Goal: Task Accomplishment & Management: Complete application form

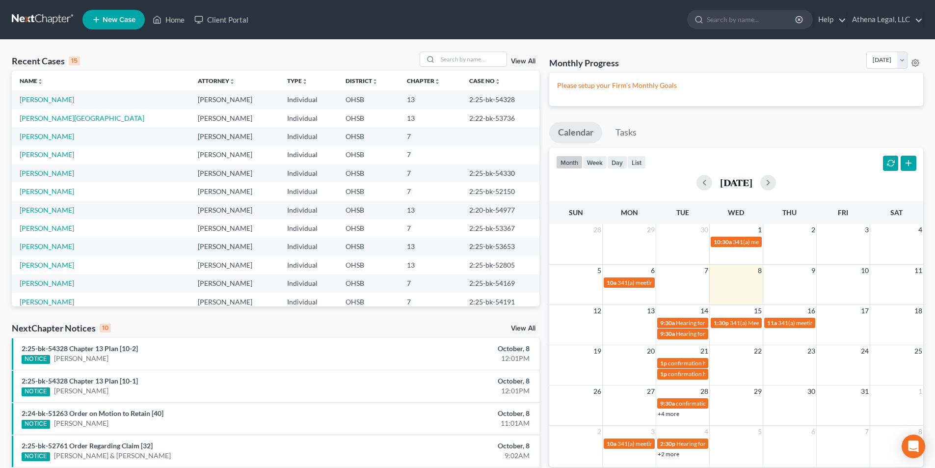
click at [114, 17] on span "New Case" at bounding box center [119, 19] width 33 height 7
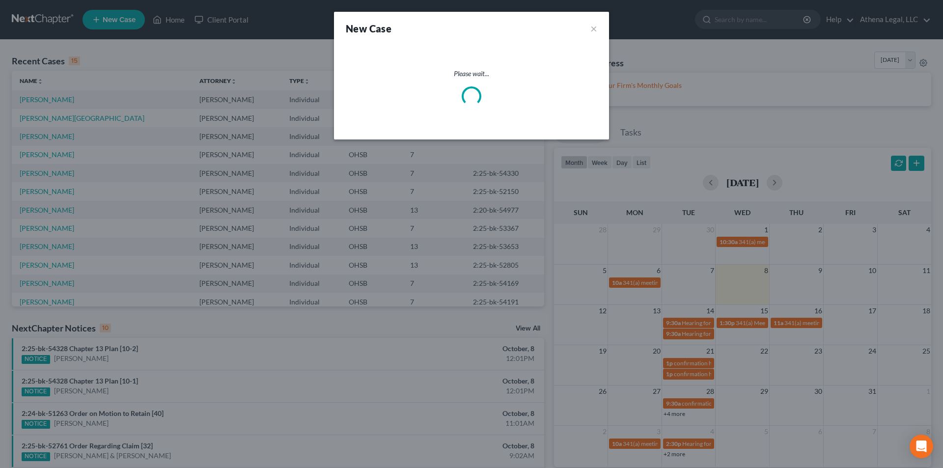
select select "62"
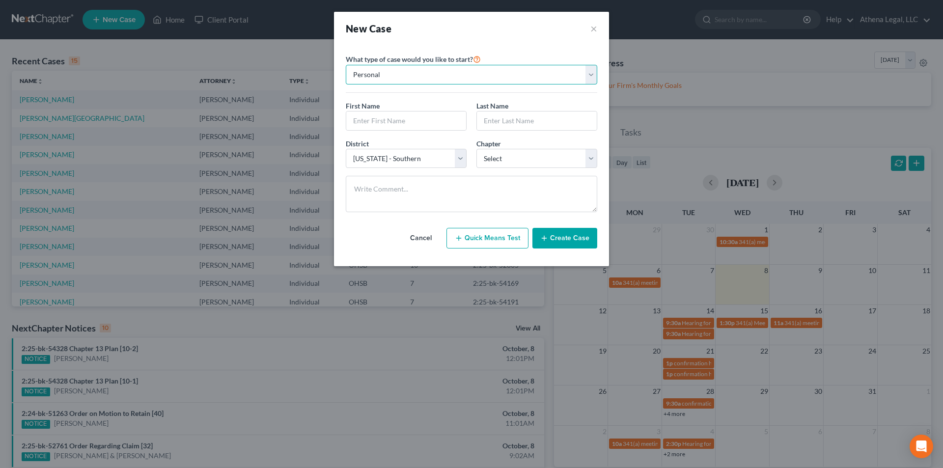
click at [408, 75] on select "Personal Business" at bounding box center [471, 75] width 251 height 20
click at [383, 116] on input "text" at bounding box center [406, 120] width 120 height 19
type input "[PERSON_NAME]"
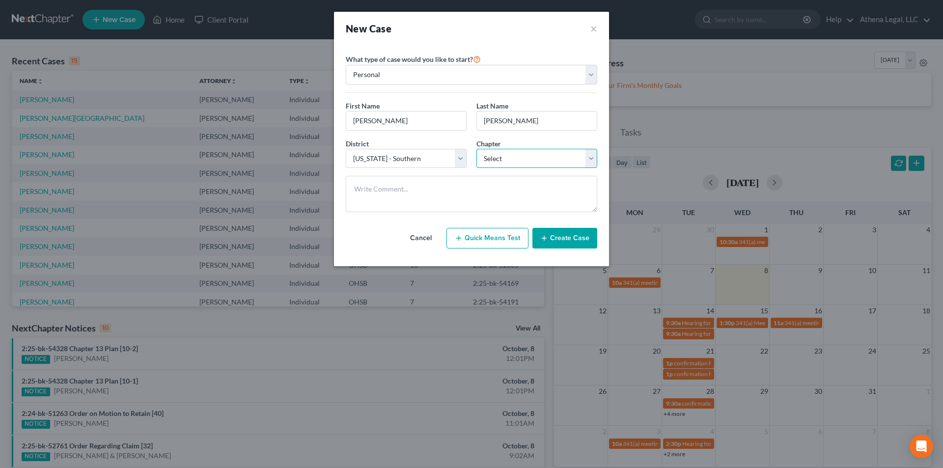
click at [504, 154] on select "Select 7 11 12 13" at bounding box center [536, 159] width 121 height 20
select select "3"
click at [476, 149] on select "Select 7 11 12 13" at bounding box center [536, 159] width 121 height 20
click at [547, 232] on button "Create Case" at bounding box center [564, 238] width 65 height 21
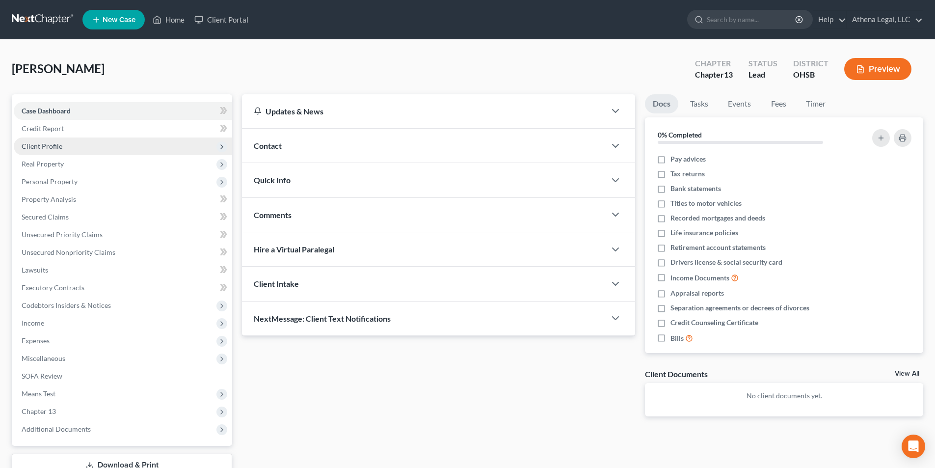
click at [54, 148] on span "Client Profile" at bounding box center [42, 146] width 41 height 8
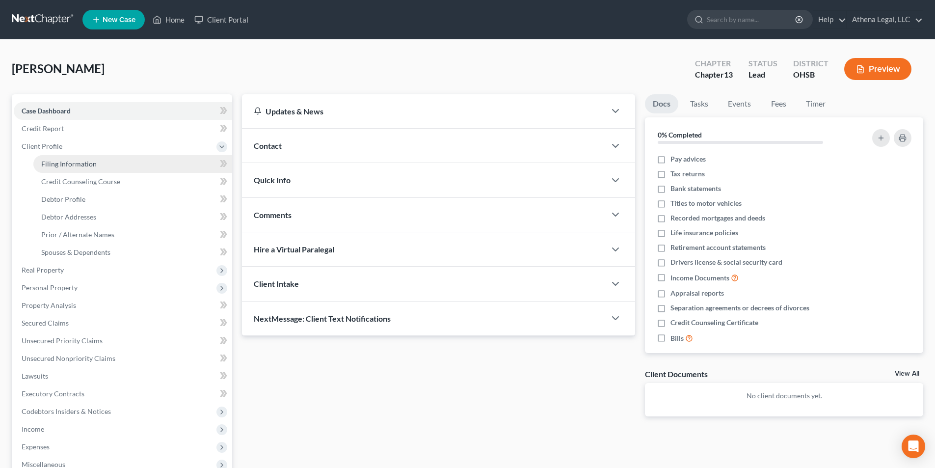
click at [63, 166] on span "Filing Information" at bounding box center [68, 164] width 55 height 8
select select "1"
select select "0"
select select "3"
select select "62"
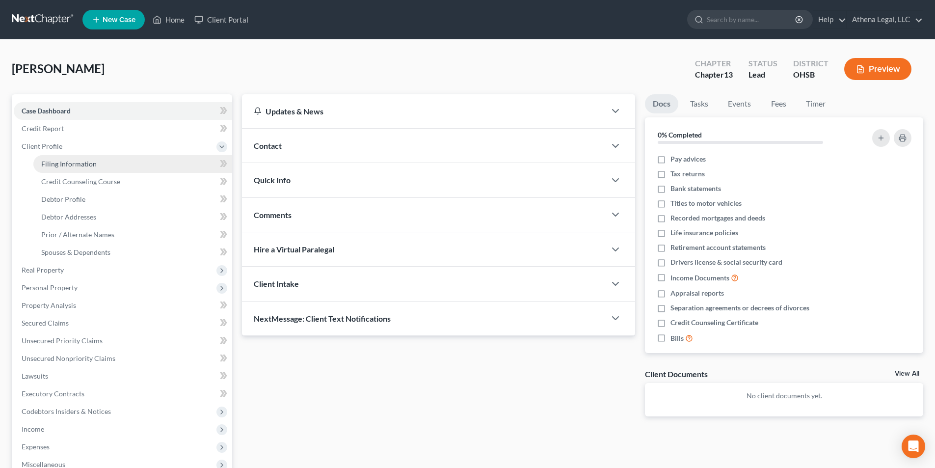
select select "36"
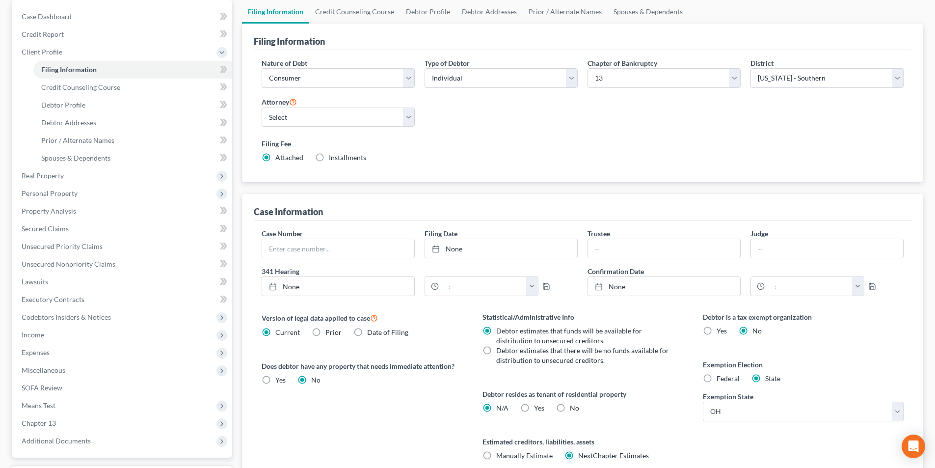
scroll to position [98, 0]
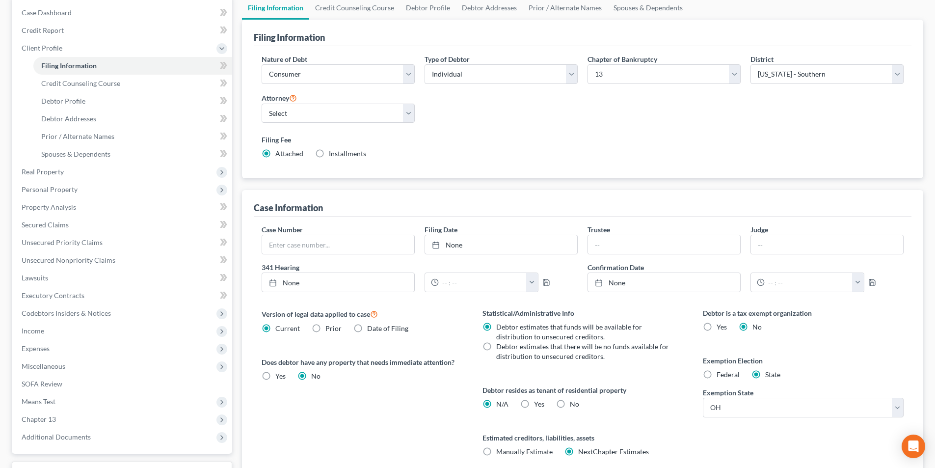
click at [570, 405] on label "No" at bounding box center [574, 404] width 9 height 10
click at [574, 405] on input "No" at bounding box center [577, 402] width 6 height 6
radio input "true"
radio input "false"
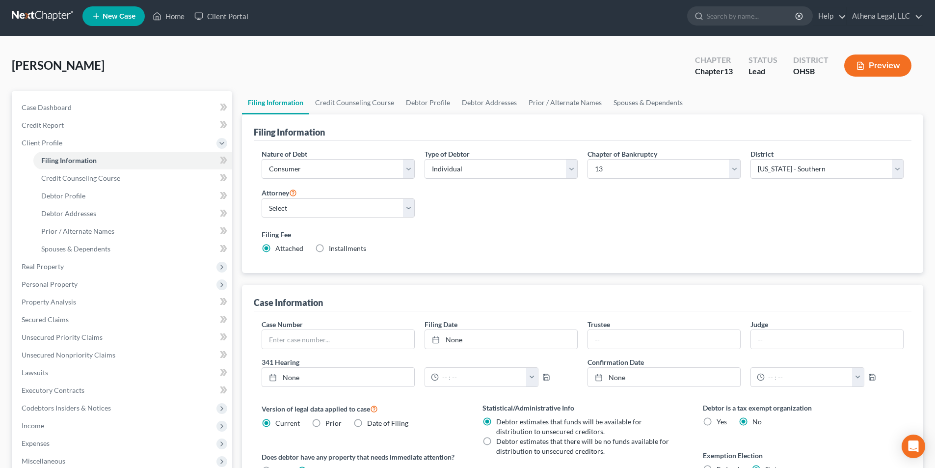
scroll to position [0, 0]
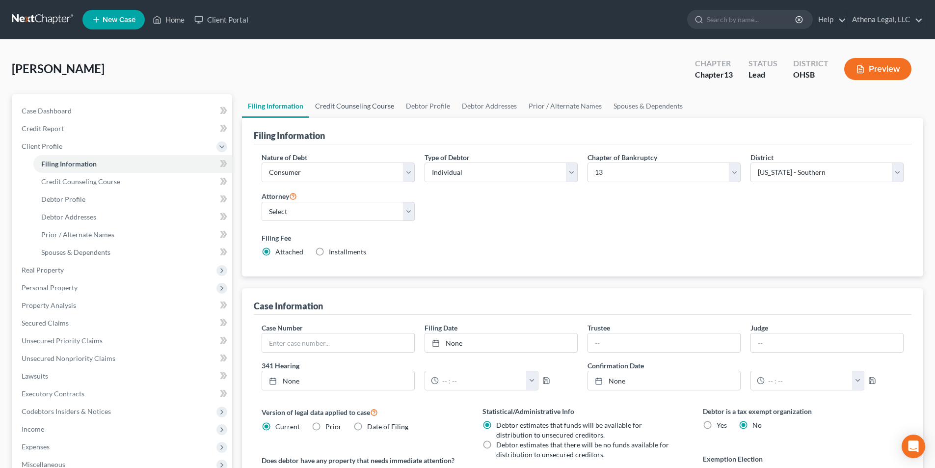
click at [361, 109] on link "Credit Counseling Course" at bounding box center [354, 106] width 91 height 24
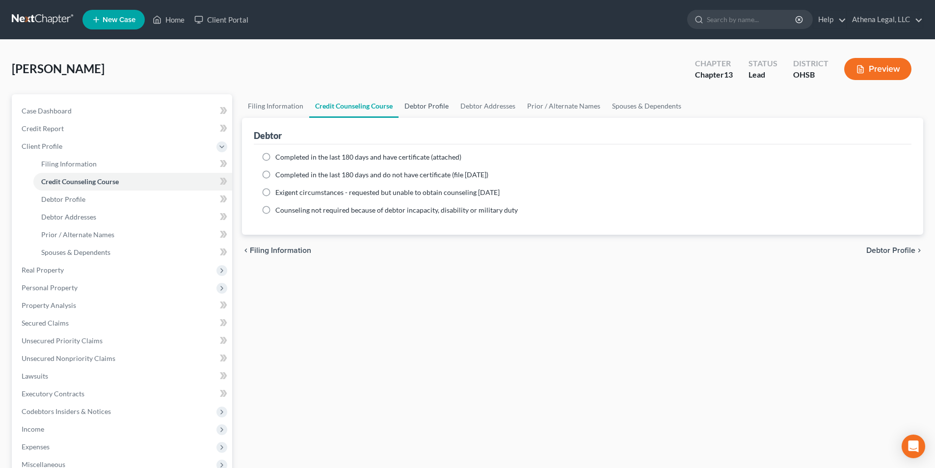
click at [439, 109] on link "Debtor Profile" at bounding box center [427, 106] width 56 height 24
select select "0"
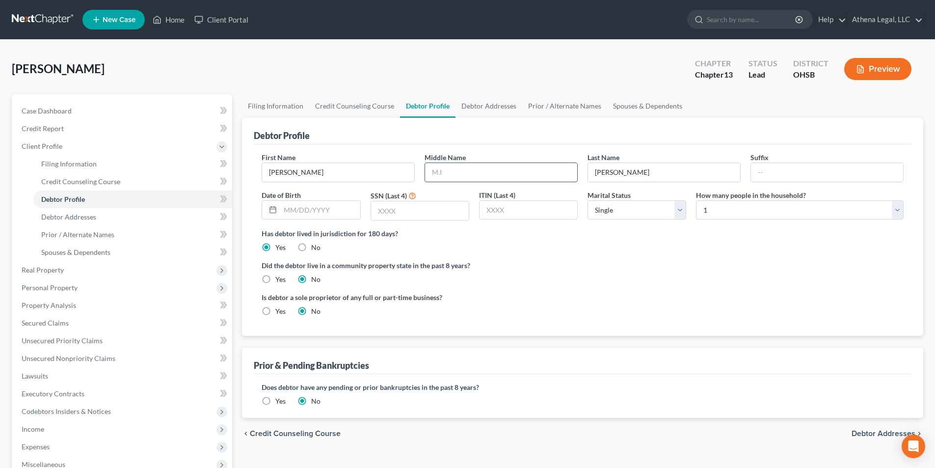
click at [515, 172] on input "text" at bounding box center [501, 172] width 152 height 19
type input "[PERSON_NAME]"
click at [279, 211] on div at bounding box center [271, 210] width 18 height 19
click at [291, 211] on input "text" at bounding box center [320, 210] width 80 height 19
type input "[DATE]"
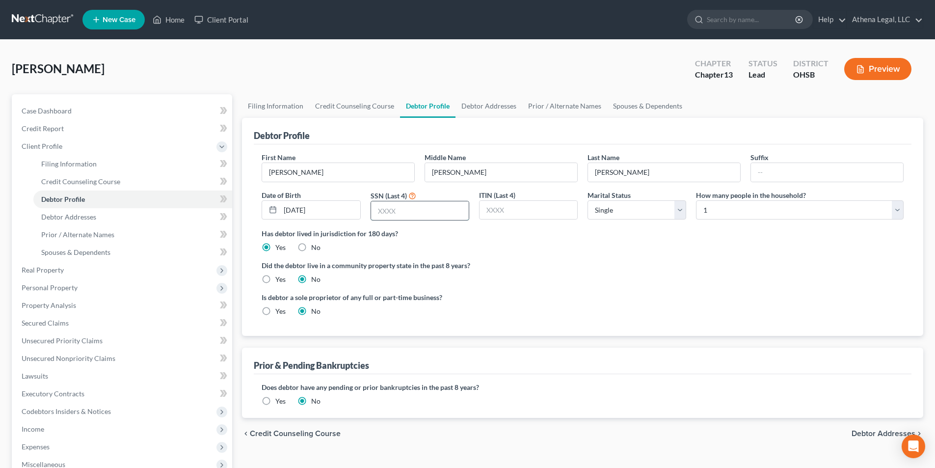
click at [385, 211] on input "text" at bounding box center [420, 210] width 98 height 19
type input "0203"
click at [674, 258] on ng-include "First Name [PERSON_NAME] Middle Name [PERSON_NAME] Last Name [PERSON_NAME] Date…" at bounding box center [583, 238] width 642 height 172
click at [659, 210] on select "Select Single Married Separated Divorced Widowed" at bounding box center [637, 210] width 99 height 20
select select "3"
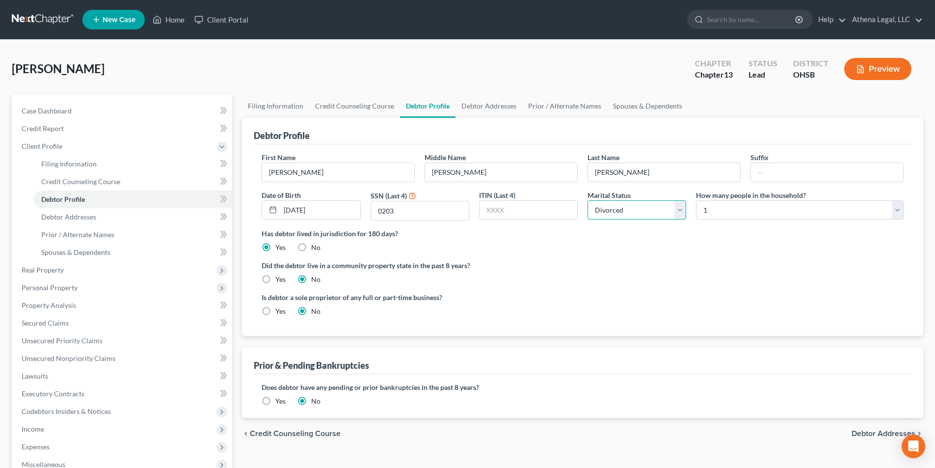
click at [588, 200] on select "Select Single Married Separated Divorced Widowed" at bounding box center [637, 210] width 99 height 20
click at [487, 109] on link "Debtor Addresses" at bounding box center [489, 106] width 67 height 24
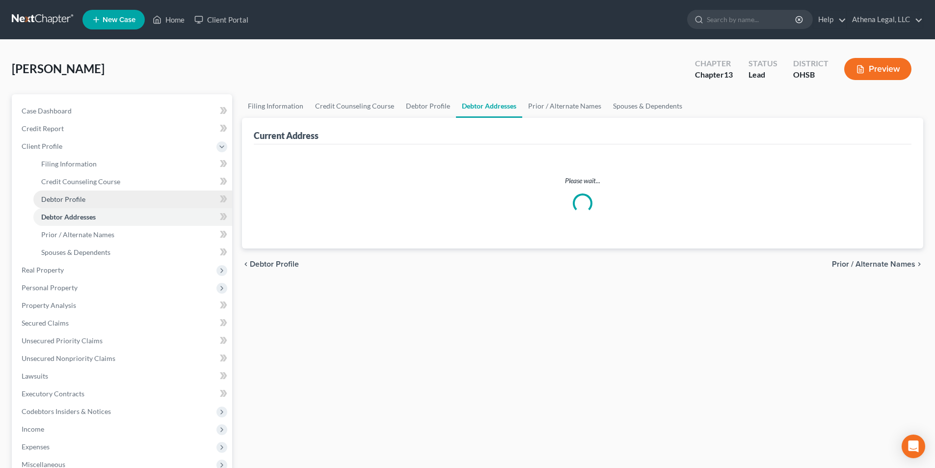
select select "0"
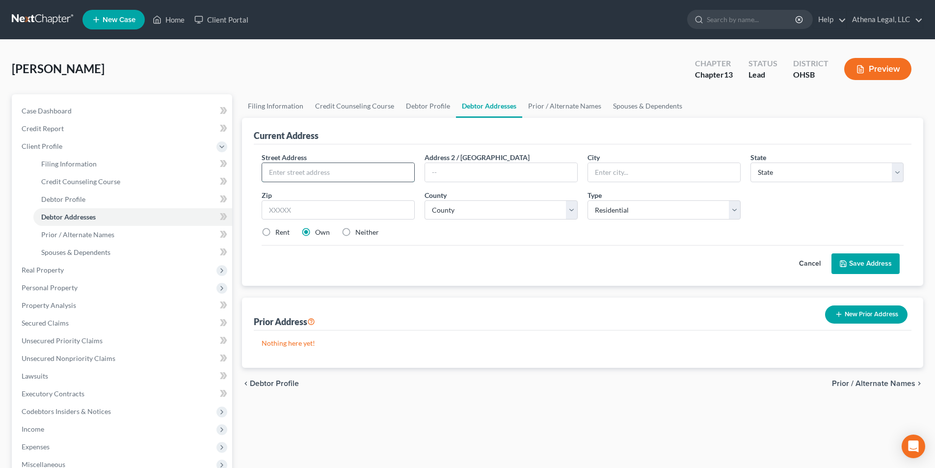
click at [365, 168] on input "text" at bounding box center [338, 172] width 152 height 19
type input "[STREET_ADDRESS]"
type input "Apt. 1402"
type input "Columbus"
select select "36"
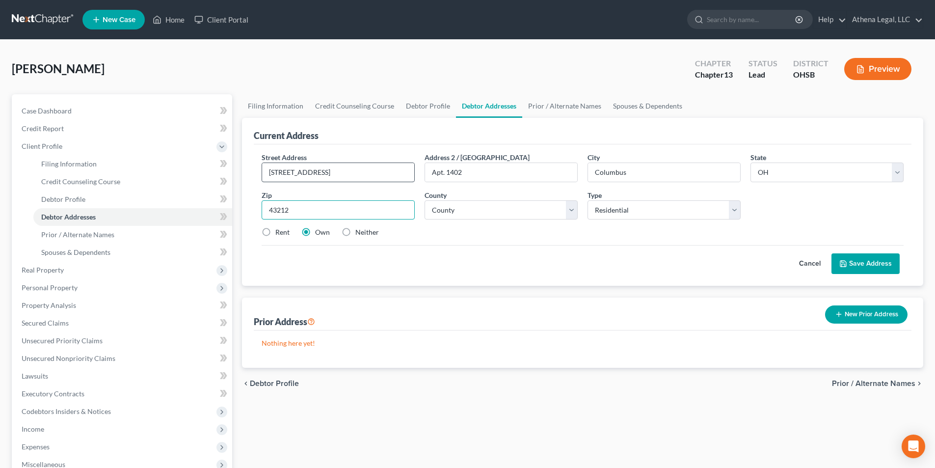
type input "43212"
select select "24"
click at [861, 265] on button "Save Address" at bounding box center [866, 263] width 68 height 21
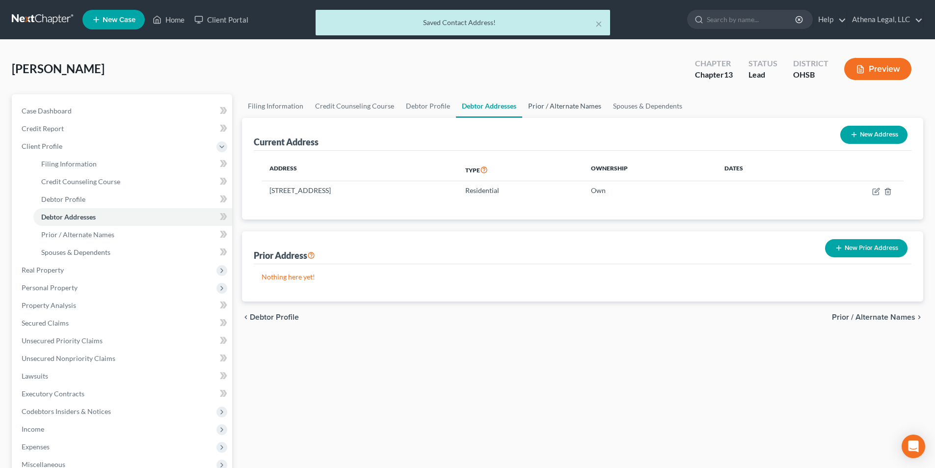
click at [571, 108] on link "Prior / Alternate Names" at bounding box center [564, 106] width 85 height 24
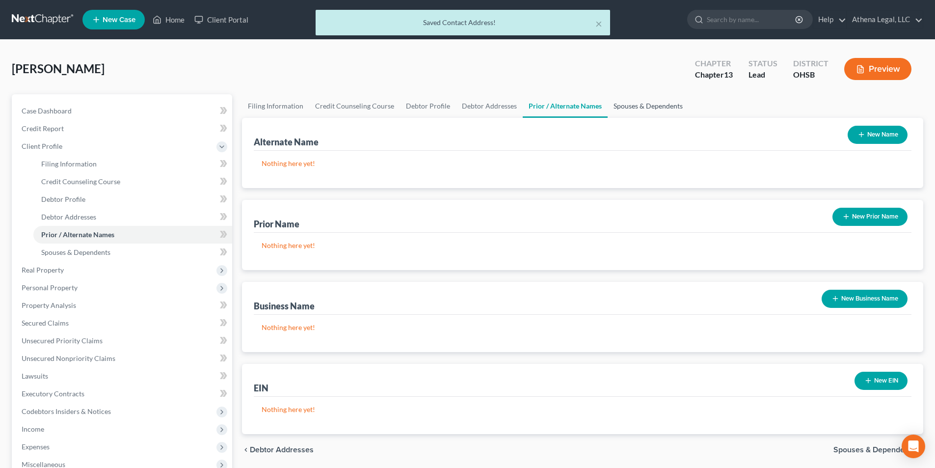
click at [639, 106] on link "Spouses & Dependents" at bounding box center [648, 106] width 81 height 24
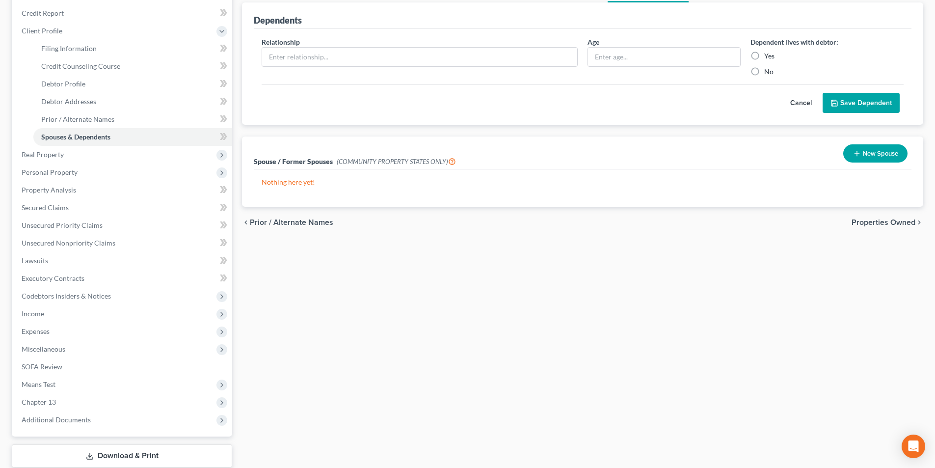
scroll to position [30, 0]
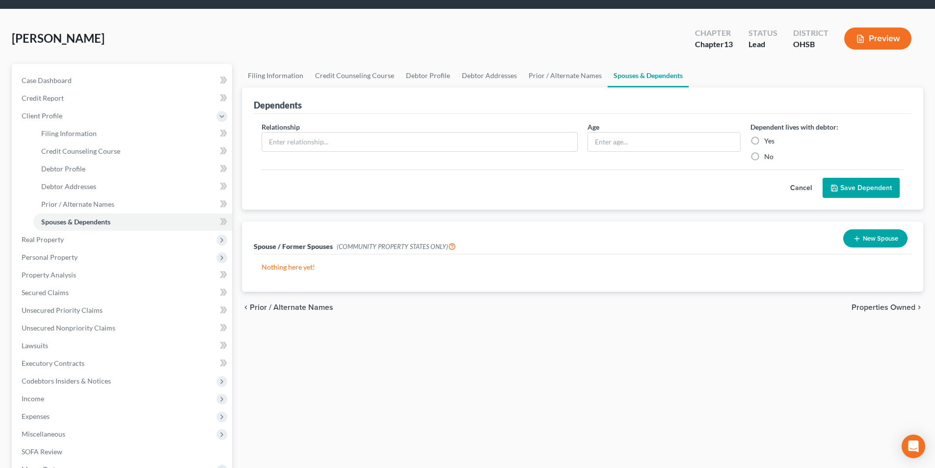
click at [901, 308] on span "Properties Owned" at bounding box center [884, 307] width 64 height 8
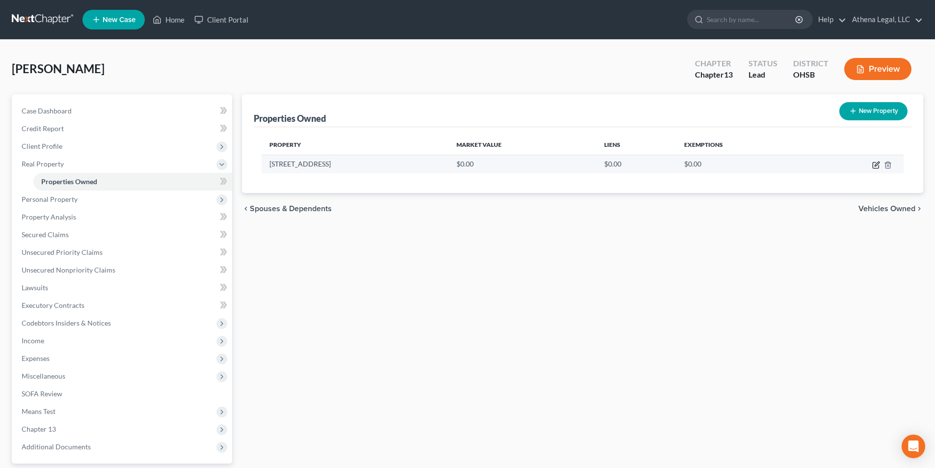
click at [874, 163] on icon "button" at bounding box center [876, 165] width 8 height 8
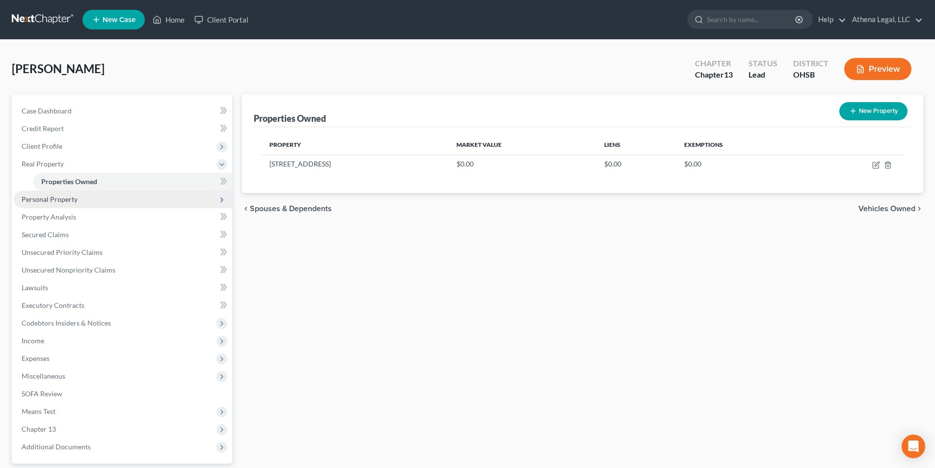
select select "36"
select select "24"
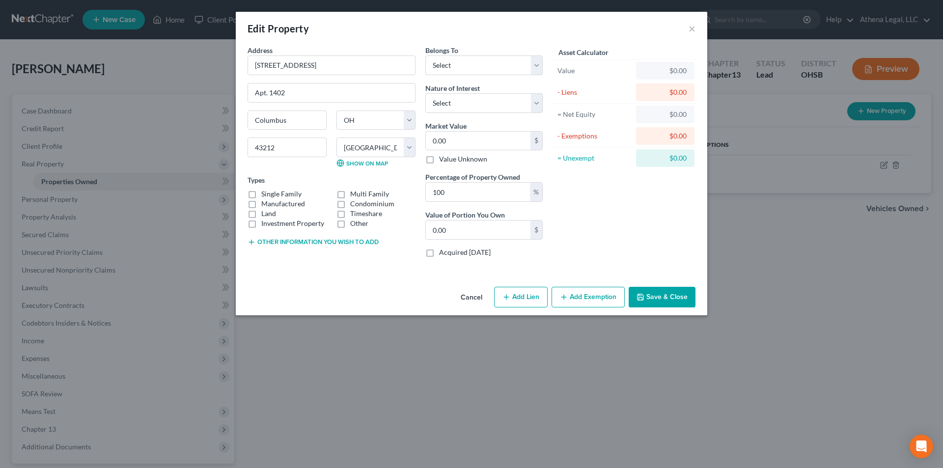
click at [350, 204] on label "Condominium" at bounding box center [372, 204] width 44 height 10
click at [354, 204] on input "Condominium" at bounding box center [357, 202] width 6 height 6
checkbox input "true"
click at [507, 65] on select "Select Debtor 1 Only Debtor 2 Only Debtor 1 And Debtor 2 Only At Least One Of T…" at bounding box center [483, 65] width 117 height 20
select select "0"
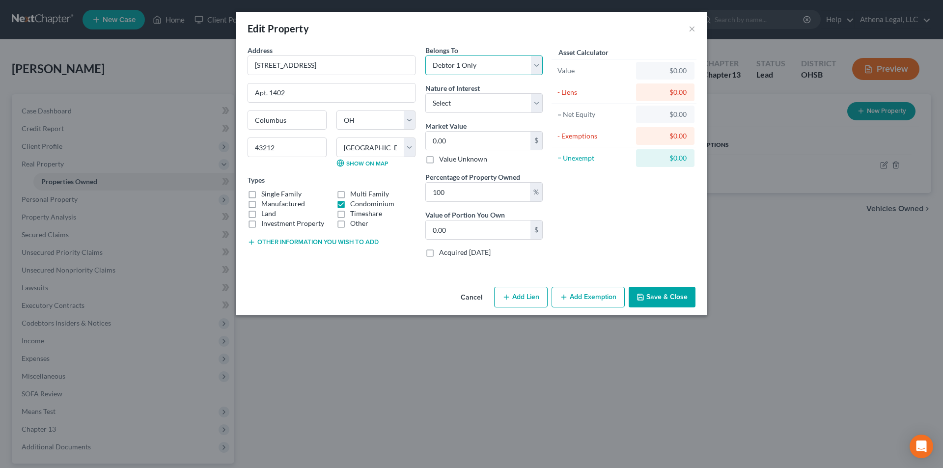
click at [425, 55] on select "Select Debtor 1 Only Debtor 2 Only Debtor 1 And Debtor 2 Only At Least One Of T…" at bounding box center [483, 65] width 117 height 20
click at [475, 105] on select "Select Fee Simple Joint Tenant Life Estate Equitable Interest Future Interest T…" at bounding box center [483, 103] width 117 height 20
select select "7"
click at [425, 93] on select "Select Fee Simple Joint Tenant Life Estate Equitable Interest Future Interest T…" at bounding box center [483, 103] width 117 height 20
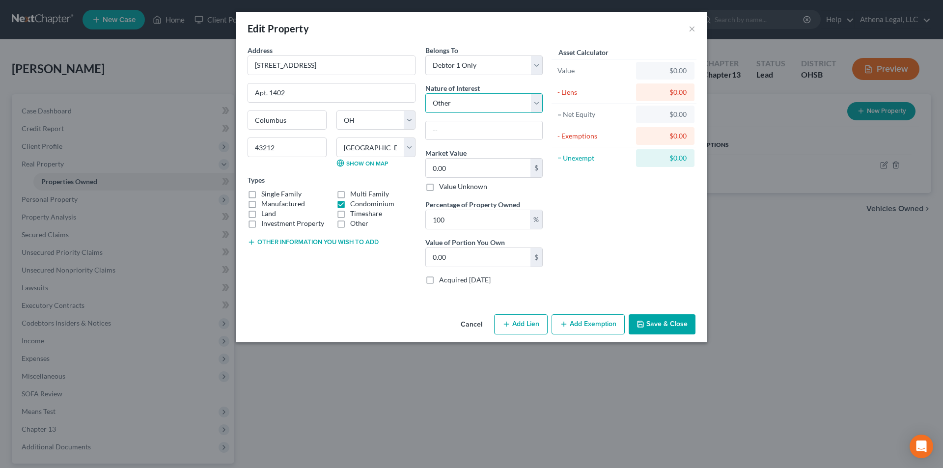
click at [474, 101] on select "Select Fee Simple Joint Tenant Life Estate Equitable Interest Future Interest T…" at bounding box center [483, 103] width 117 height 20
click at [469, 172] on input "0.00" at bounding box center [478, 168] width 105 height 19
type input "2"
type input "2.00"
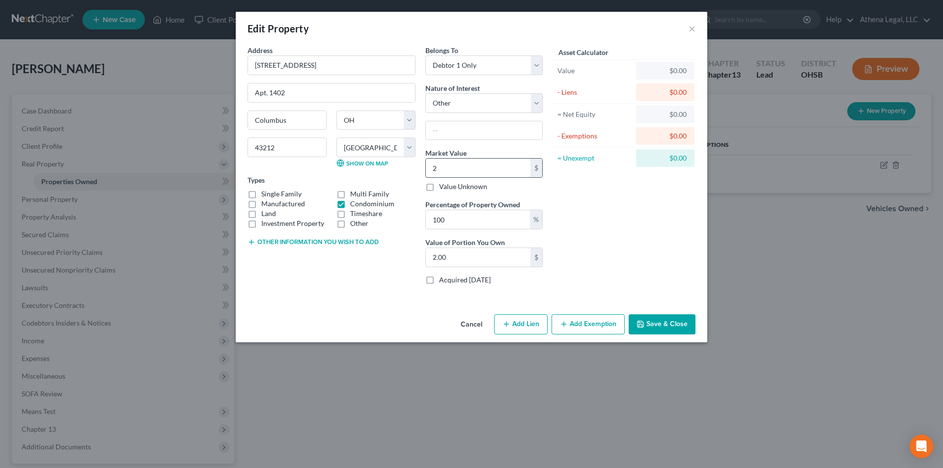
type input "22"
type input "22.00"
type input "228"
type input "228.00"
type input "2286"
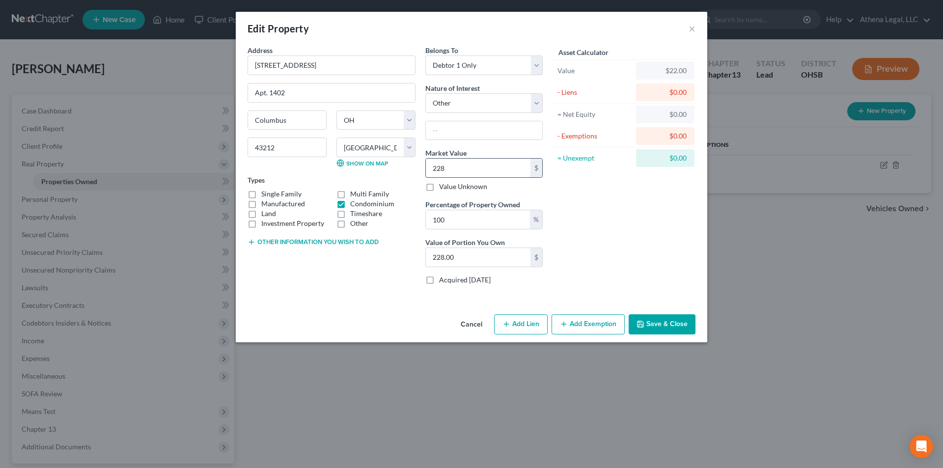
type input "2,286.00"
type input "2,2860"
type input "22,860.00"
type input "22,8600"
type input "228,600.00"
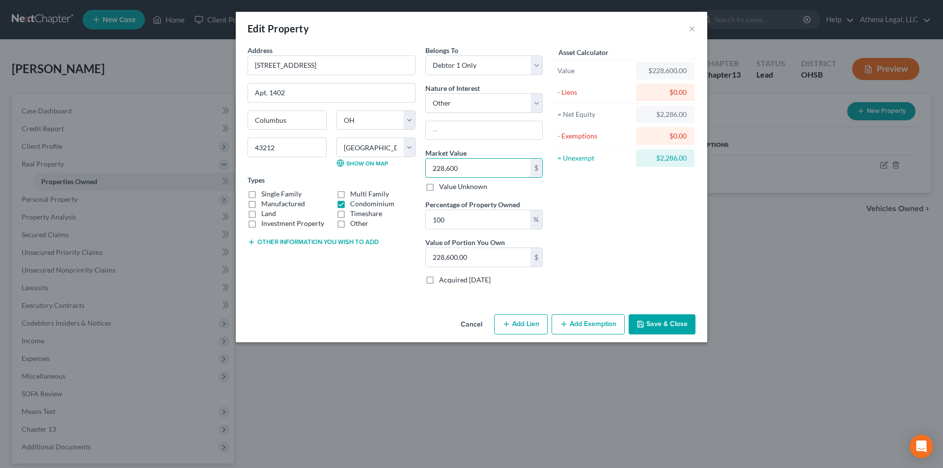
type input "228,600"
click at [589, 319] on button "Add Exemption" at bounding box center [587, 324] width 73 height 21
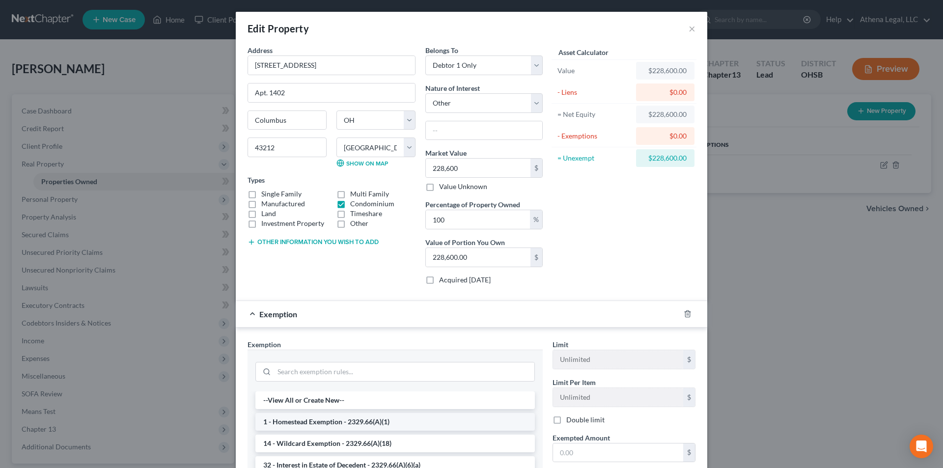
click at [363, 420] on li "1 - Homestead Exemption - 2329.66(A)(1)" at bounding box center [394, 422] width 279 height 18
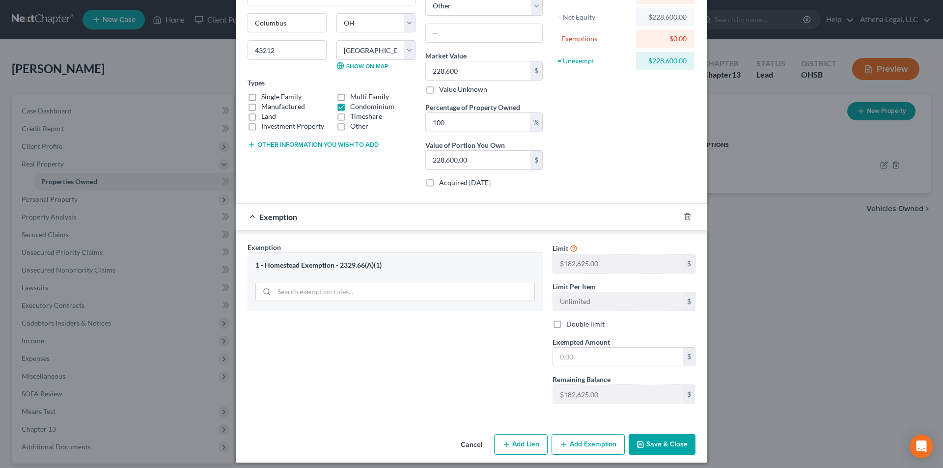
scroll to position [104, 0]
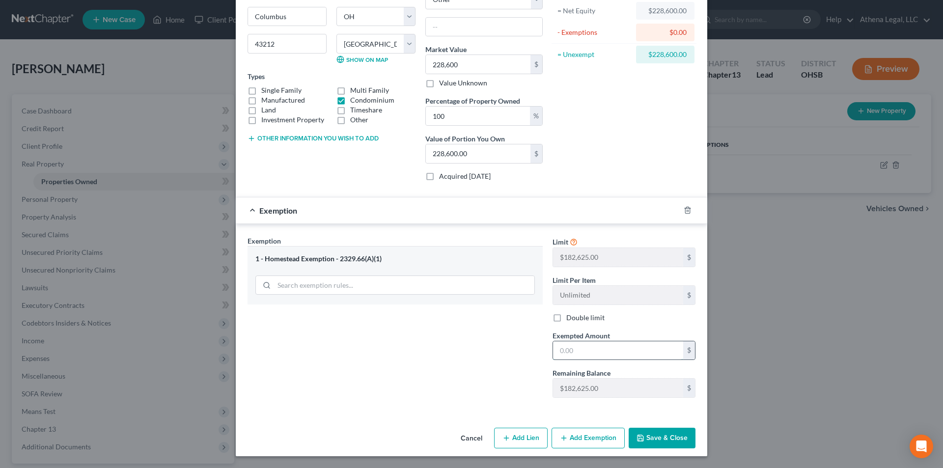
click at [572, 347] on input "text" at bounding box center [618, 350] width 130 height 19
type input "182,625"
click at [649, 432] on button "Save & Close" at bounding box center [661, 438] width 67 height 21
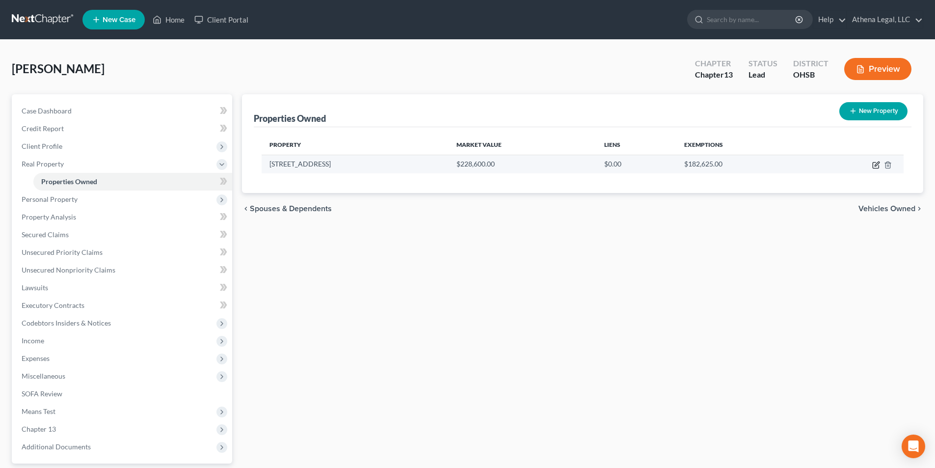
click at [873, 163] on icon "button" at bounding box center [876, 166] width 6 height 6
select select "36"
select select "24"
select select "0"
select select "7"
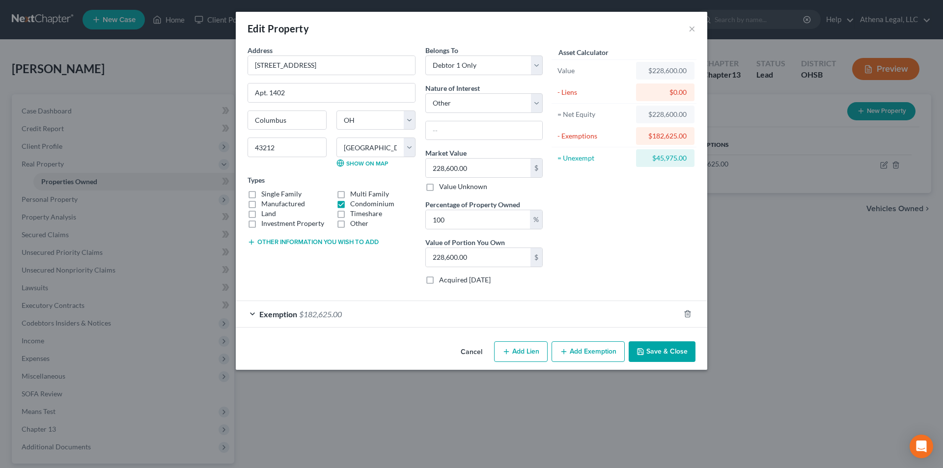
click at [516, 353] on button "Add Lien" at bounding box center [521, 351] width 54 height 21
select select "0"
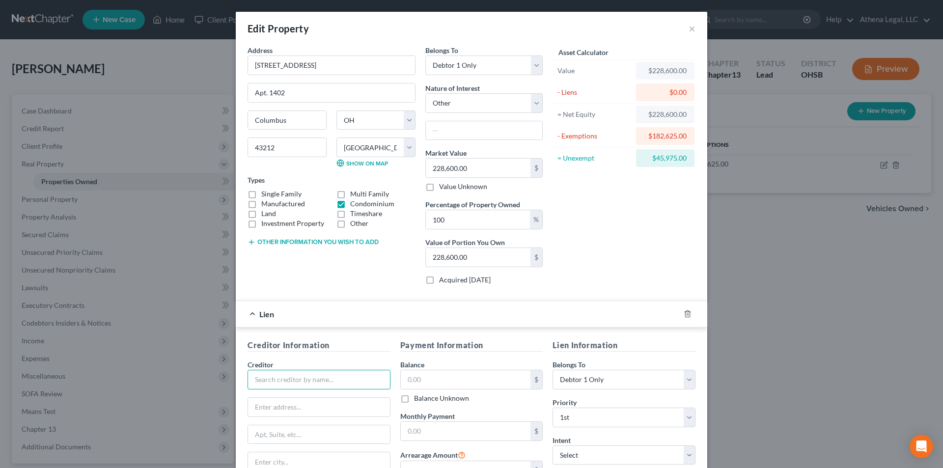
click at [304, 378] on input "text" at bounding box center [318, 380] width 143 height 20
type input "Franklin County Treasurer"
click at [301, 396] on div "Franklin County Treasurer" at bounding box center [306, 397] width 102 height 10
type input "[STREET_ADDRESS]"
type input "17th Floor"
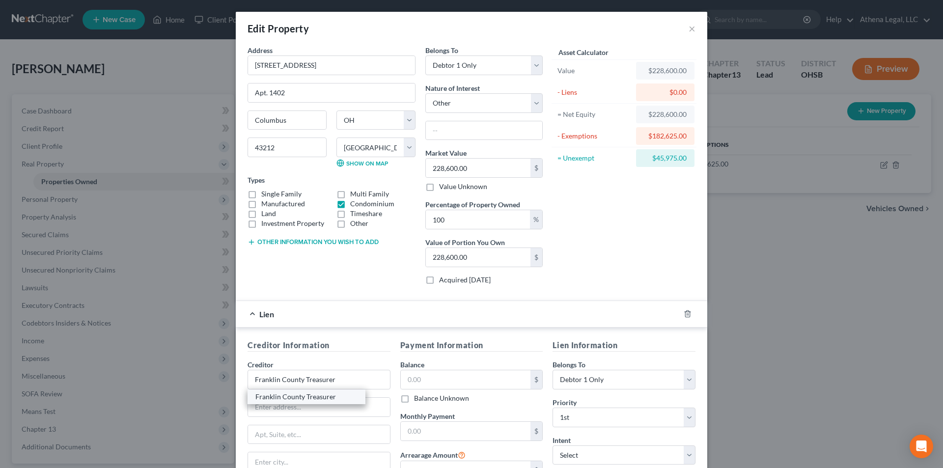
type input "Columbus"
select select "36"
type input "43215"
click at [431, 385] on input "text" at bounding box center [466, 379] width 130 height 19
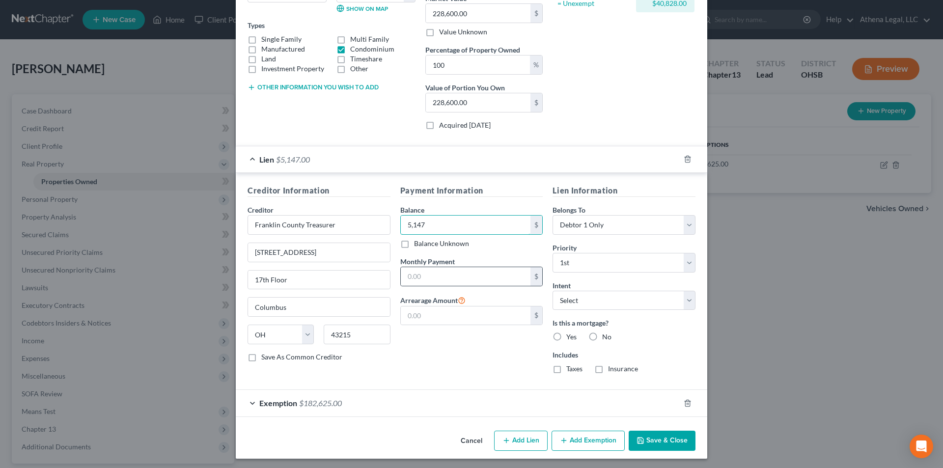
scroll to position [157, 0]
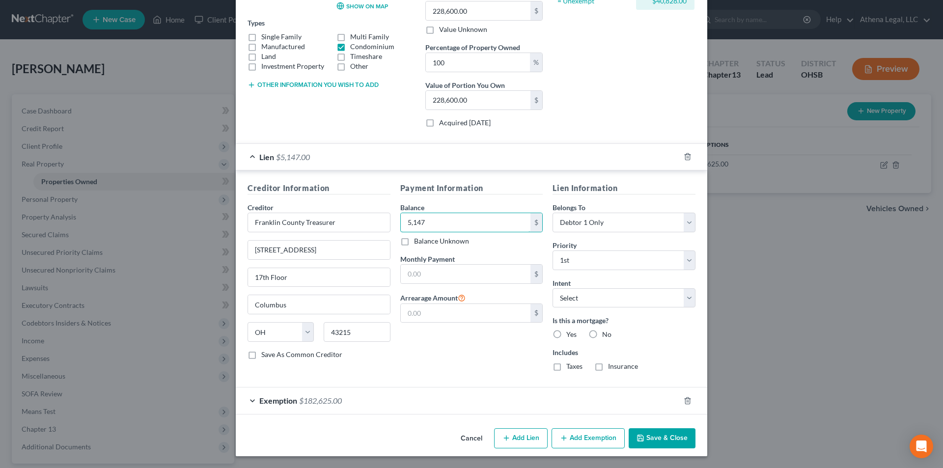
type input "5,147"
click at [602, 336] on label "No" at bounding box center [606, 334] width 9 height 10
click at [606, 336] on input "No" at bounding box center [609, 332] width 6 height 6
radio input "true"
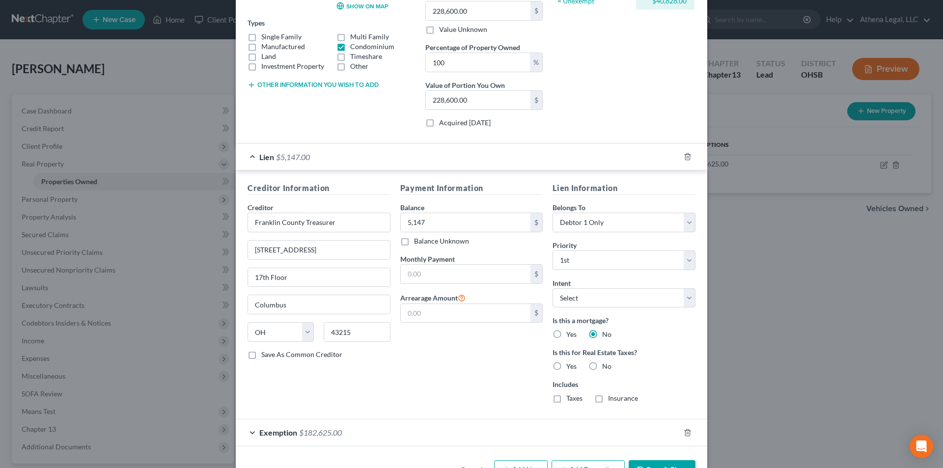
click at [566, 401] on label "Taxes" at bounding box center [574, 398] width 16 height 10
click at [570, 400] on input "Taxes" at bounding box center [573, 396] width 6 height 6
checkbox input "true"
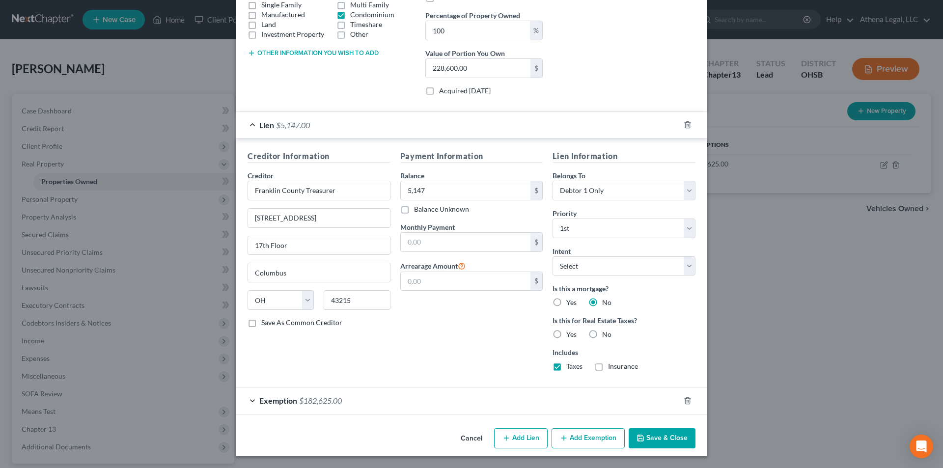
click at [642, 433] on button "Save & Close" at bounding box center [661, 438] width 67 height 21
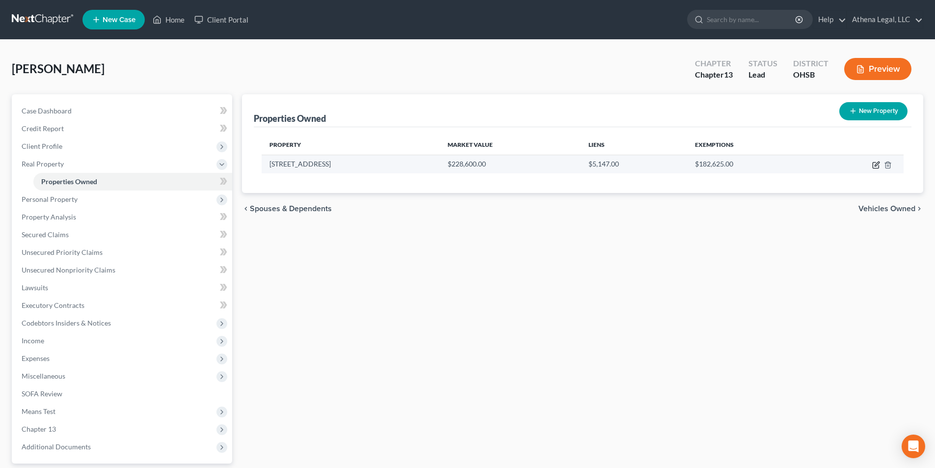
click at [876, 168] on icon "button" at bounding box center [876, 166] width 6 height 6
select select "36"
select select "24"
select select "0"
select select "7"
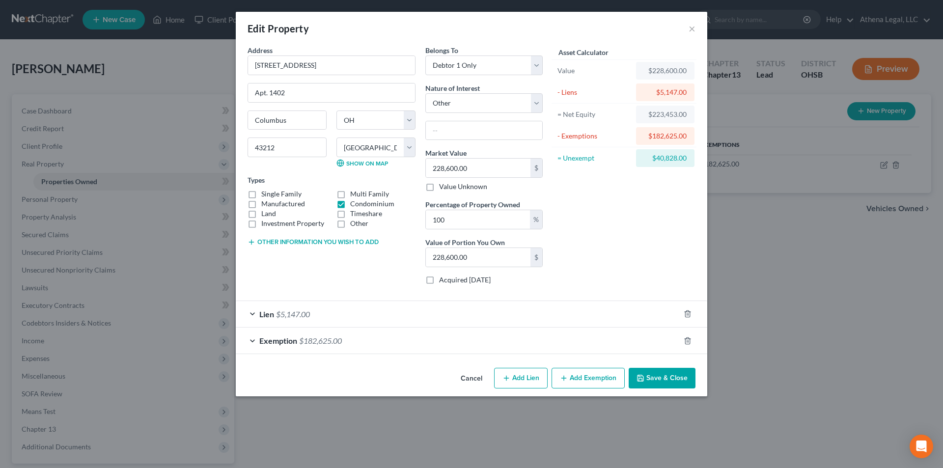
click at [304, 319] on div "Lien $5,147.00" at bounding box center [458, 314] width 444 height 26
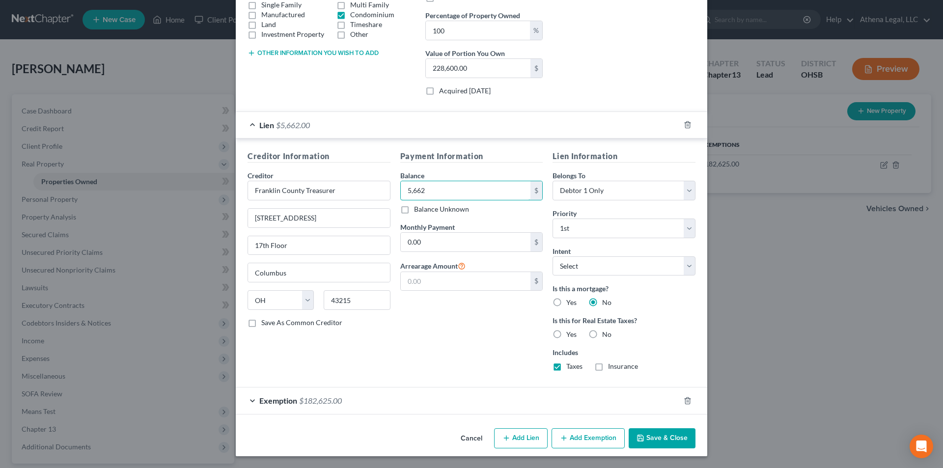
type input "5,662"
click at [663, 443] on button "Save & Close" at bounding box center [661, 438] width 67 height 21
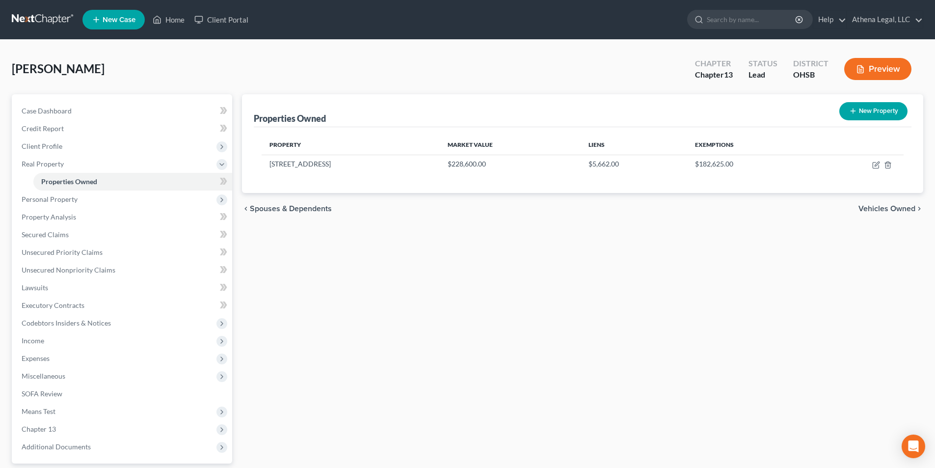
click at [871, 209] on span "Vehicles Owned" at bounding box center [887, 209] width 57 height 8
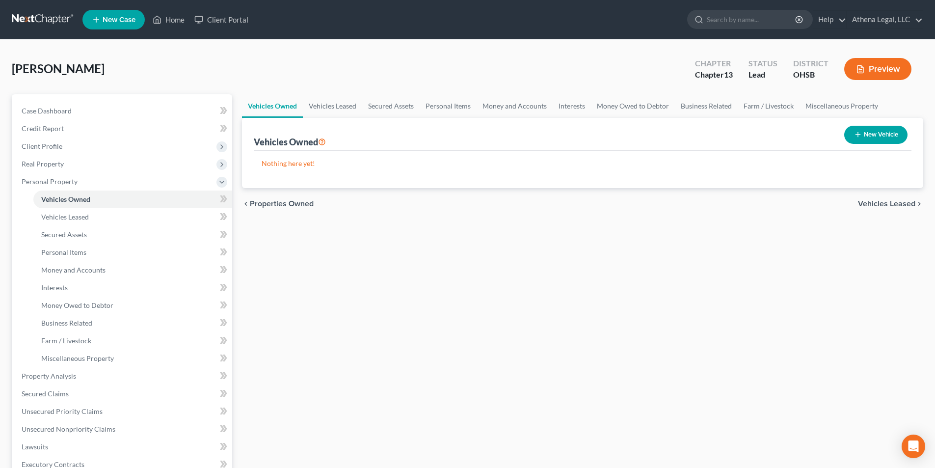
click at [870, 129] on button "New Vehicle" at bounding box center [875, 135] width 63 height 18
select select "0"
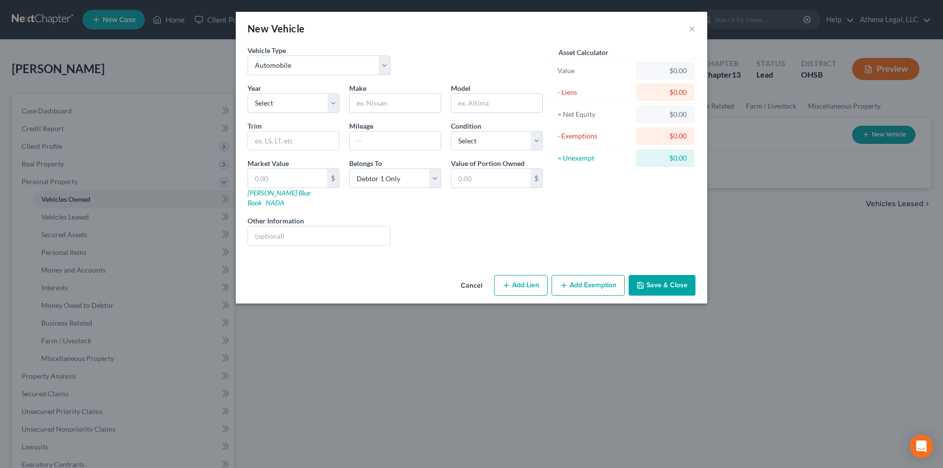
click at [302, 114] on div "Year Select 2026 2025 2024 2023 2022 2021 2020 2019 2018 2017 2016 2015 2014 20…" at bounding box center [395, 168] width 305 height 170
click at [301, 105] on select "Select 2026 2025 2024 2023 2022 2021 2020 2019 2018 2017 2016 2015 2014 2013 20…" at bounding box center [293, 103] width 92 height 20
select select "20"
click at [247, 93] on select "Select 2026 2025 2024 2023 2022 2021 2020 2019 2018 2017 2016 2015 2014 2013 20…" at bounding box center [293, 103] width 92 height 20
click at [372, 105] on input "text" at bounding box center [395, 103] width 91 height 19
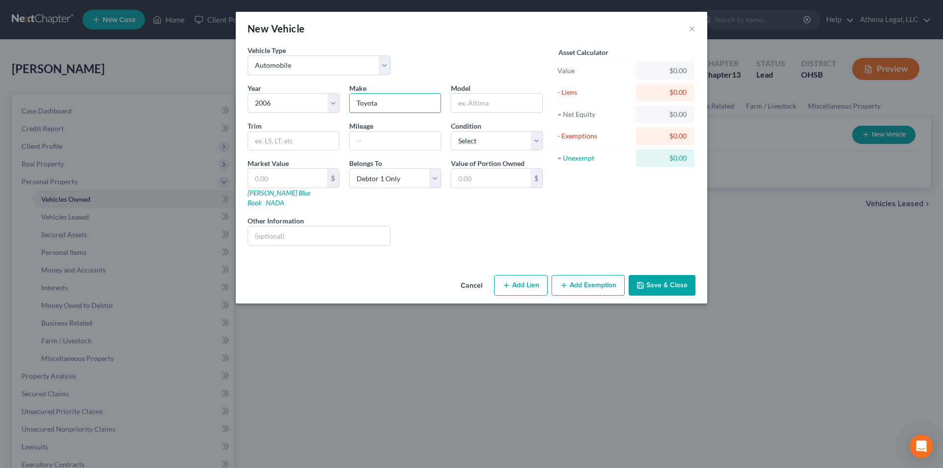
type input "Toyota"
click at [481, 102] on input "text" at bounding box center [496, 103] width 91 height 19
type input "c"
type input "Camry"
click at [650, 275] on button "Save & Close" at bounding box center [661, 285] width 67 height 21
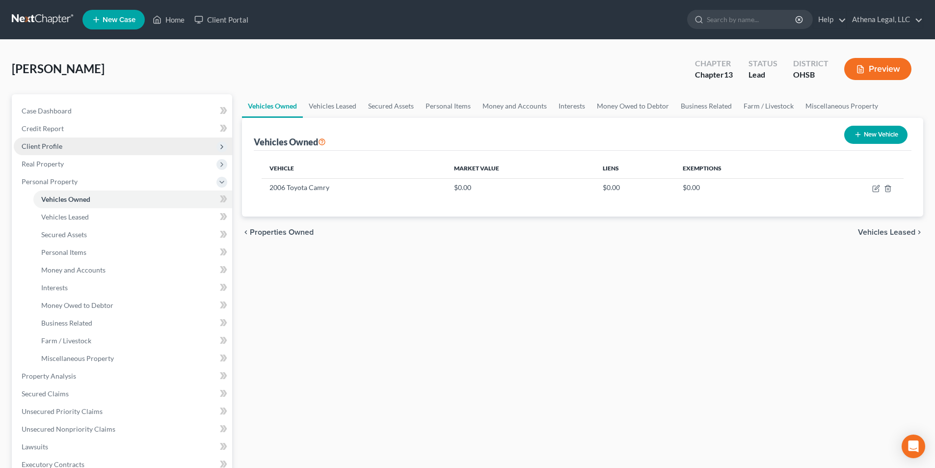
click at [54, 150] on span "Client Profile" at bounding box center [42, 146] width 41 height 8
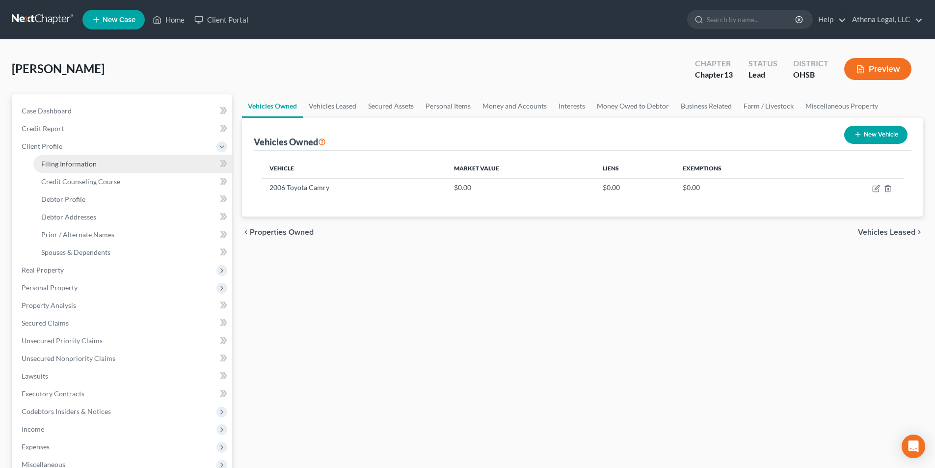
click at [58, 162] on span "Filing Information" at bounding box center [68, 164] width 55 height 8
select select "1"
select select "0"
select select "3"
select select "62"
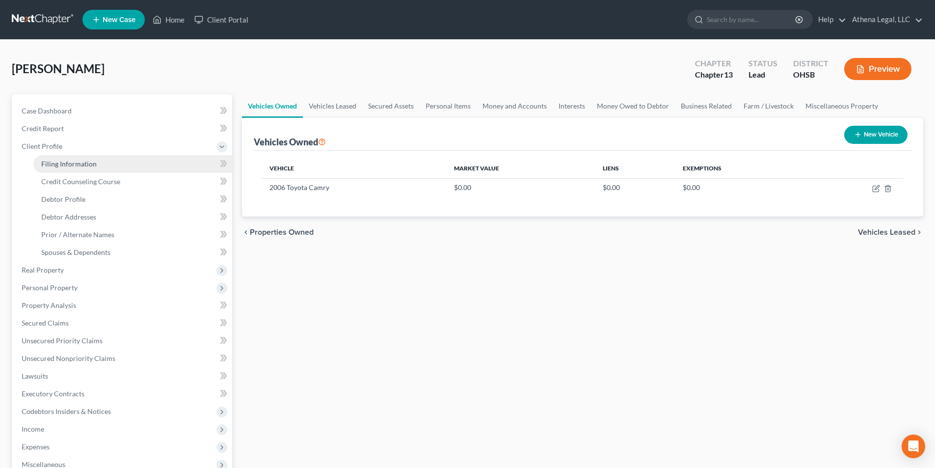
select select "0"
select select "36"
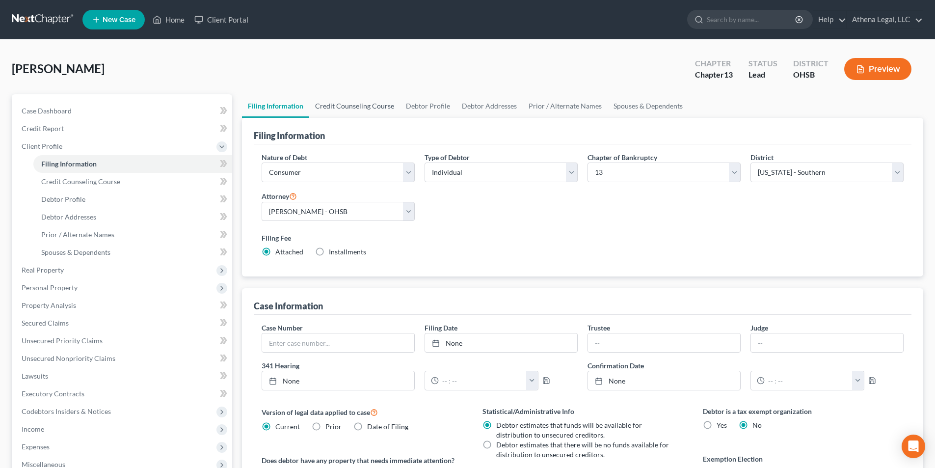
click at [360, 111] on link "Credit Counseling Course" at bounding box center [354, 106] width 91 height 24
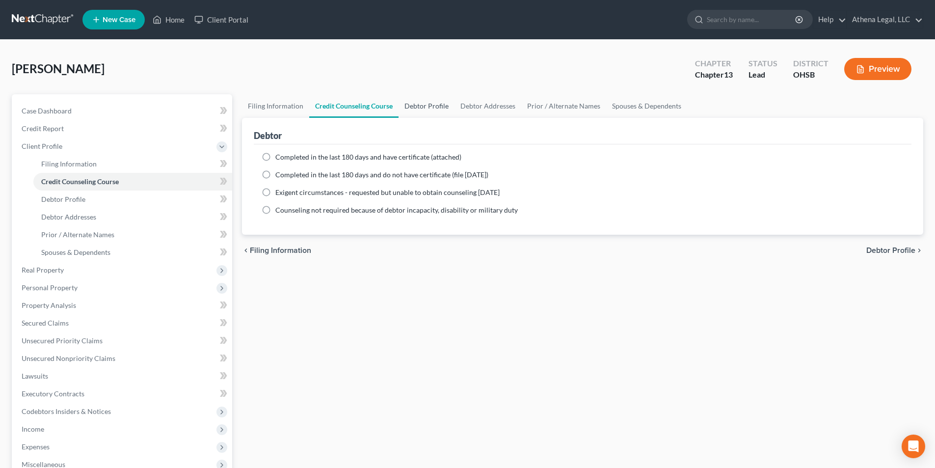
click at [419, 111] on link "Debtor Profile" at bounding box center [427, 106] width 56 height 24
select select "3"
select select "0"
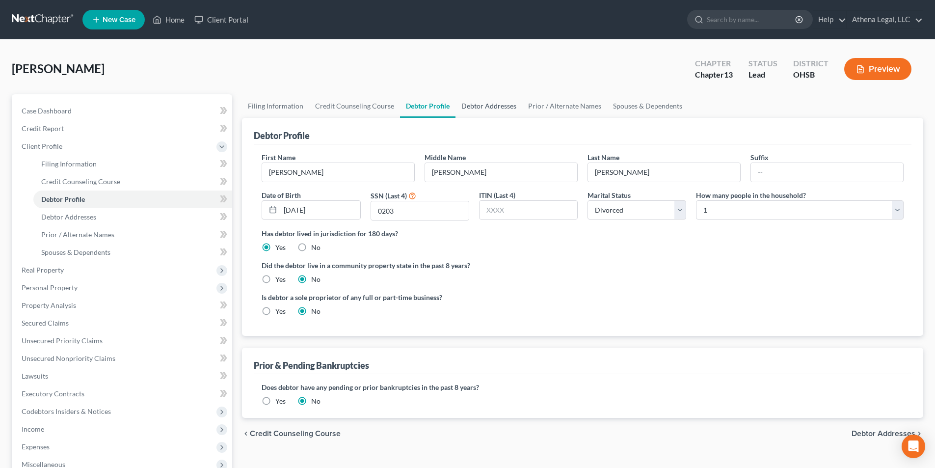
click at [482, 100] on link "Debtor Addresses" at bounding box center [489, 106] width 67 height 24
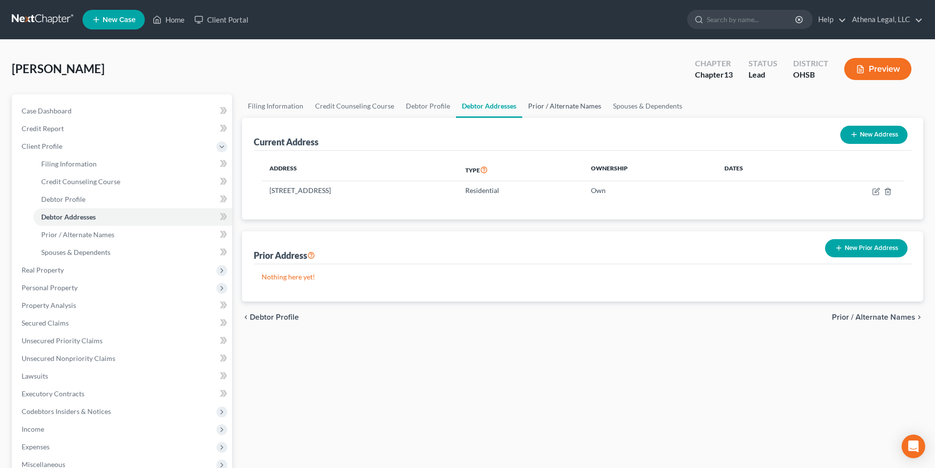
click at [542, 107] on link "Prior / Alternate Names" at bounding box center [564, 106] width 85 height 24
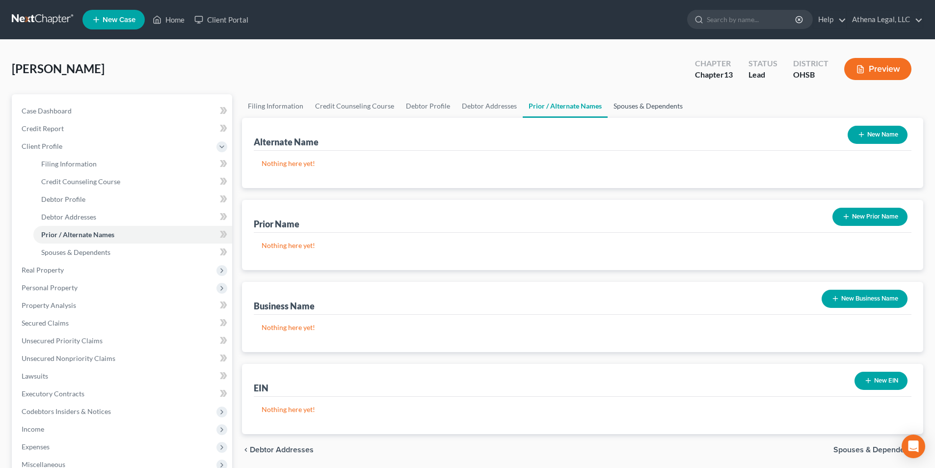
click at [626, 105] on link "Spouses & Dependents" at bounding box center [648, 106] width 81 height 24
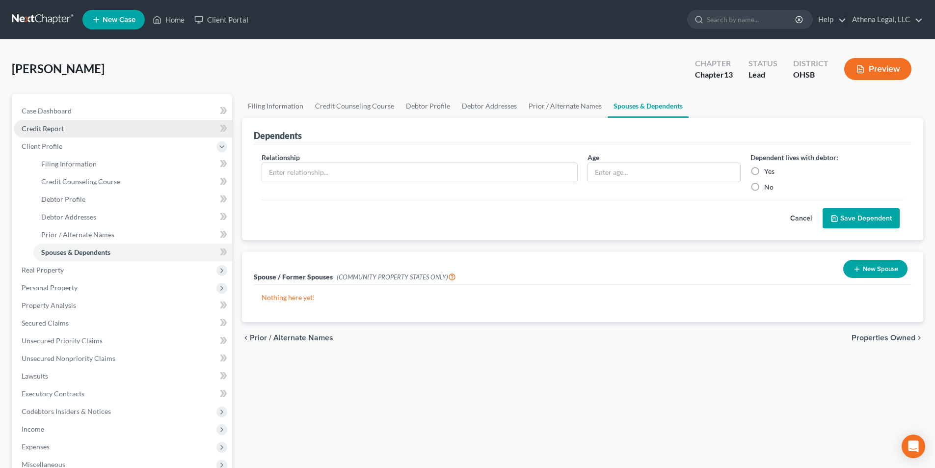
click at [66, 130] on link "Credit Report" at bounding box center [123, 129] width 218 height 18
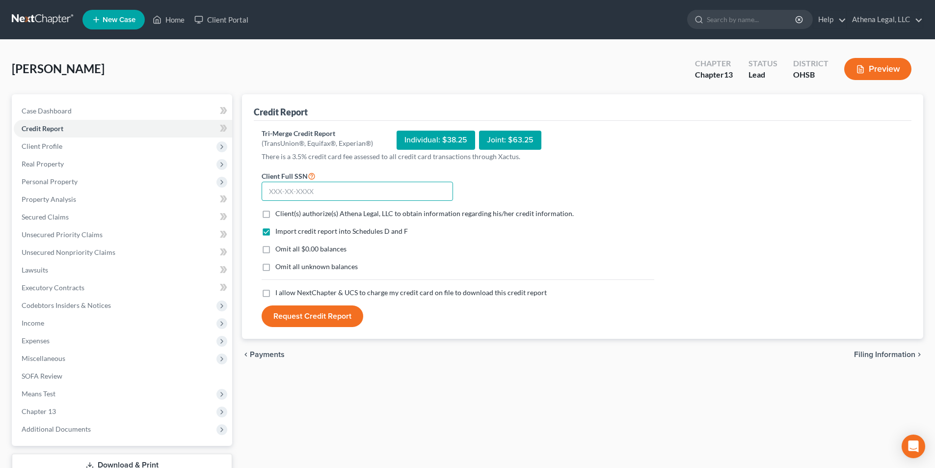
click at [297, 192] on input "text" at bounding box center [357, 192] width 191 height 20
click at [343, 186] on input "text" at bounding box center [357, 192] width 191 height 20
type input "273-58-0203"
click at [275, 215] on label "Client(s) authorize(s) Athena Legal, LLC to obtain information regarding his/he…" at bounding box center [424, 214] width 299 height 10
click at [279, 215] on input "Client(s) authorize(s) Athena Legal, LLC to obtain information regarding his/he…" at bounding box center [282, 212] width 6 height 6
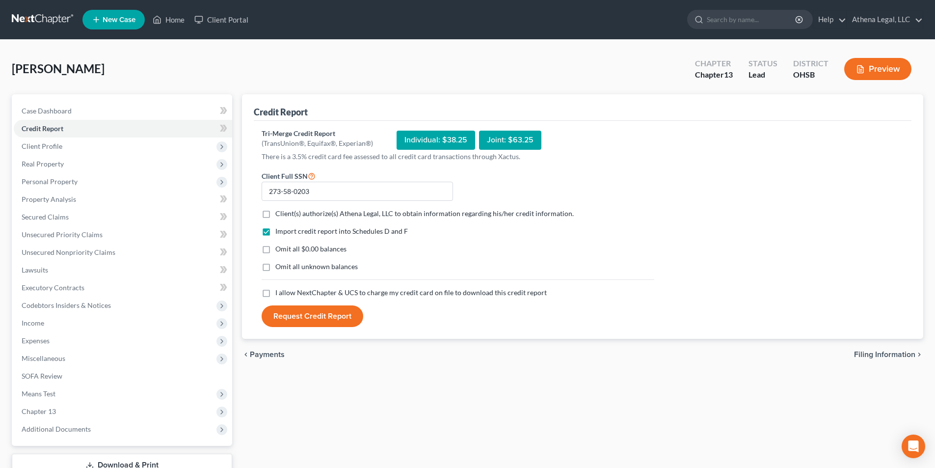
checkbox input "true"
click at [275, 295] on label "I allow NextChapter & UCS to charge my credit card on file to download this cre…" at bounding box center [411, 293] width 272 height 10
click at [279, 294] on input "I allow NextChapter & UCS to charge my credit card on file to download this cre…" at bounding box center [282, 291] width 6 height 6
checkbox input "true"
click at [304, 319] on button "Request Credit Report" at bounding box center [313, 316] width 102 height 22
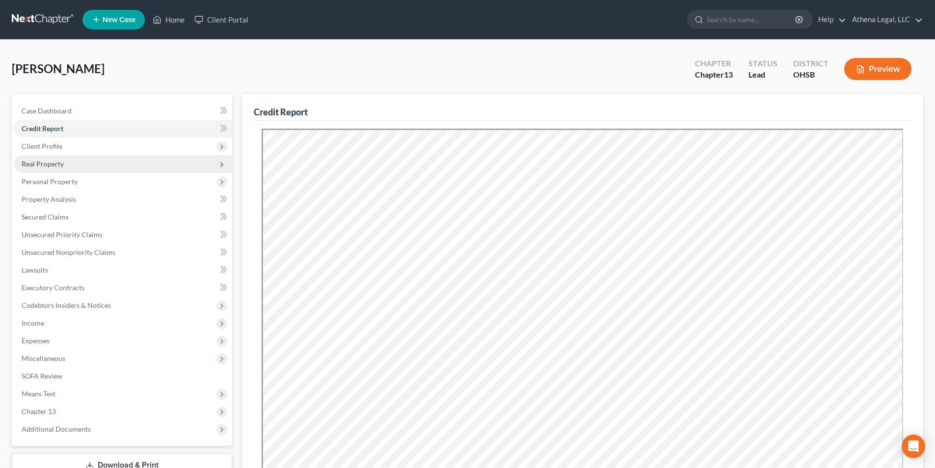
click at [54, 164] on span "Real Property" at bounding box center [43, 164] width 42 height 8
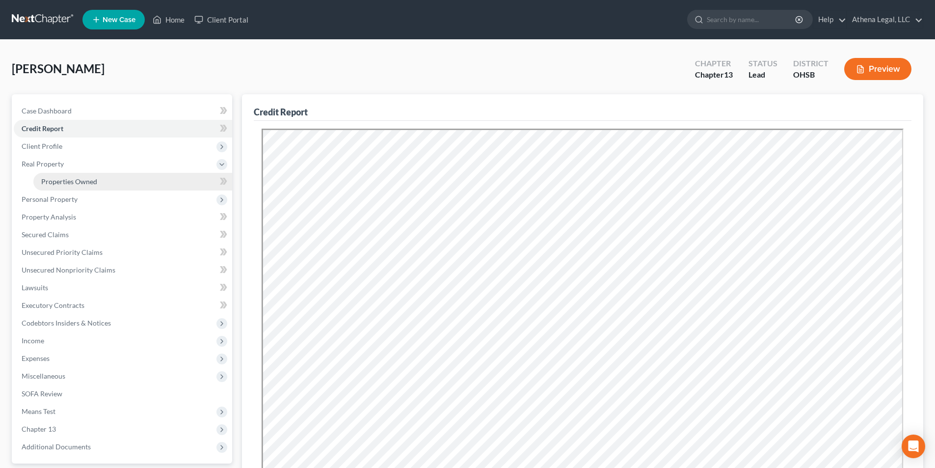
click at [60, 181] on span "Properties Owned" at bounding box center [69, 181] width 56 height 8
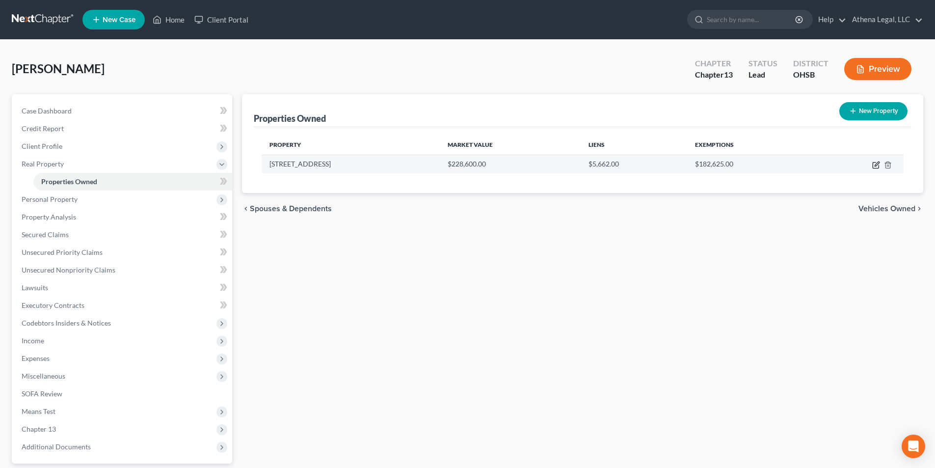
click at [875, 165] on icon "button" at bounding box center [876, 165] width 8 height 8
select select "36"
select select "24"
select select "0"
select select "7"
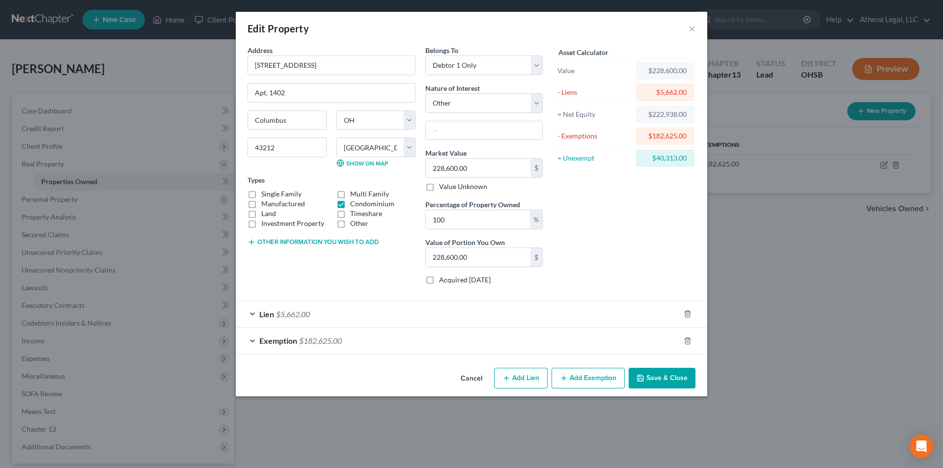
click at [512, 384] on button "Add Lien" at bounding box center [521, 378] width 54 height 21
select select "0"
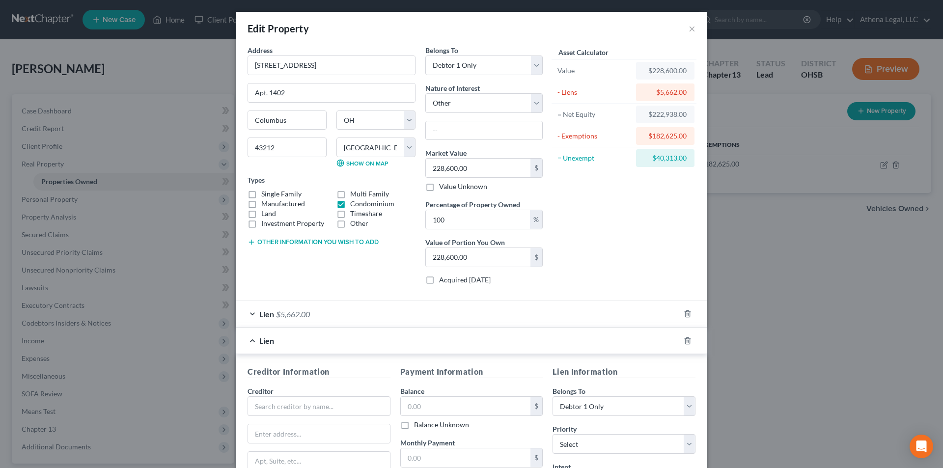
click at [356, 394] on div "Creditor *" at bounding box center [318, 401] width 143 height 30
click at [355, 406] on input "text" at bounding box center [318, 406] width 143 height 20
type input "NAR [US_STATE], LLC"
type input "[STREET_ADDRESS]"
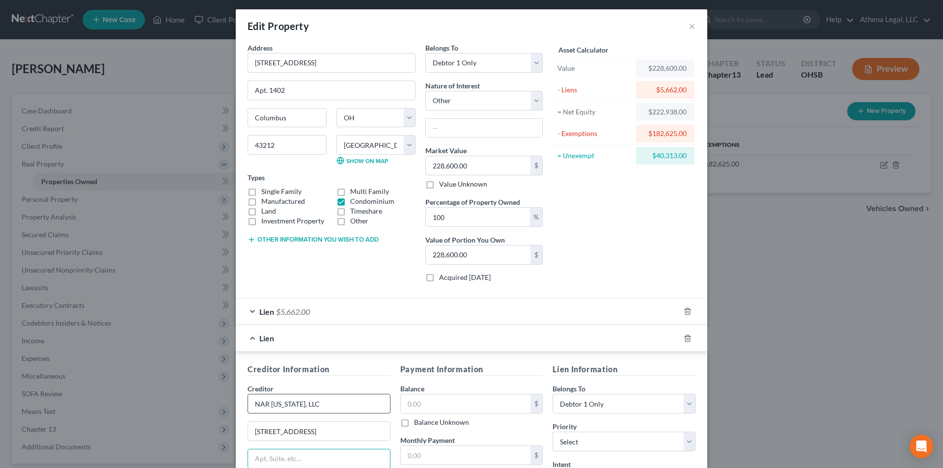
scroll to position [184, 0]
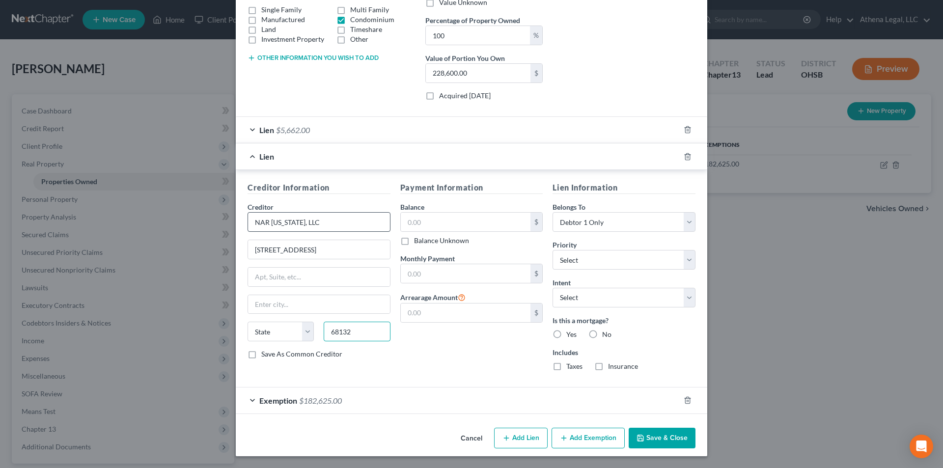
type input "68132"
type input "[GEOGRAPHIC_DATA]"
select select "30"
click at [430, 223] on input "text" at bounding box center [466, 222] width 130 height 19
type input "18,299"
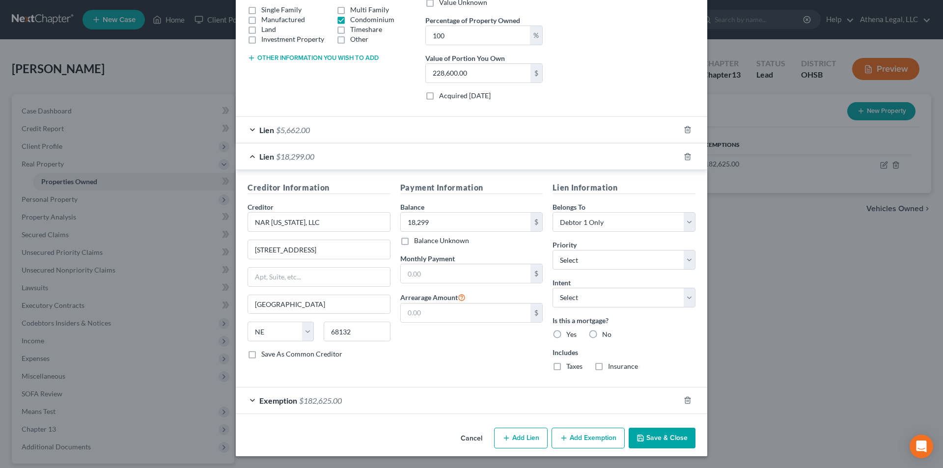
click at [646, 441] on button "Save & Close" at bounding box center [661, 438] width 67 height 21
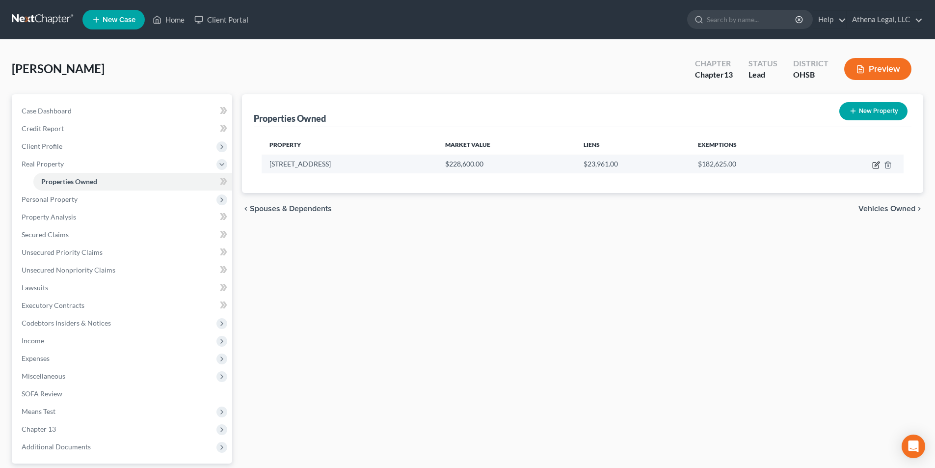
click at [876, 165] on icon "button" at bounding box center [877, 164] width 4 height 4
select select "36"
select select "24"
select select "0"
select select "7"
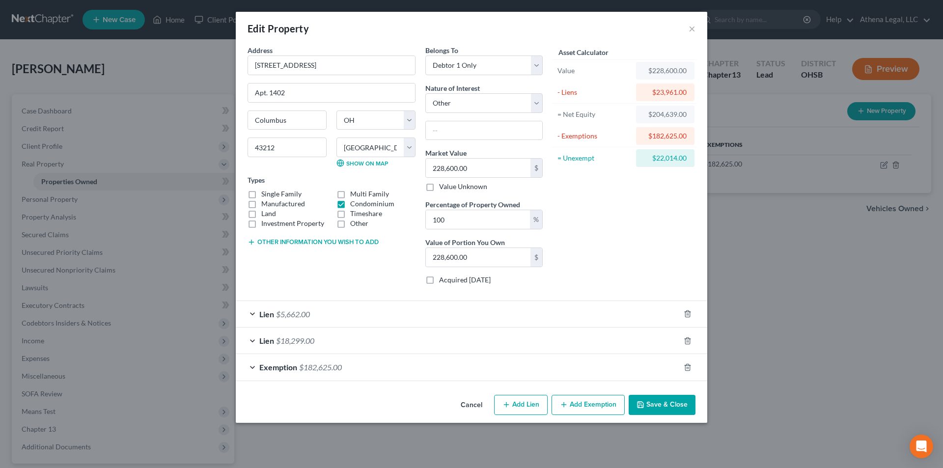
click at [517, 408] on button "Add Lien" at bounding box center [521, 405] width 54 height 21
select select "0"
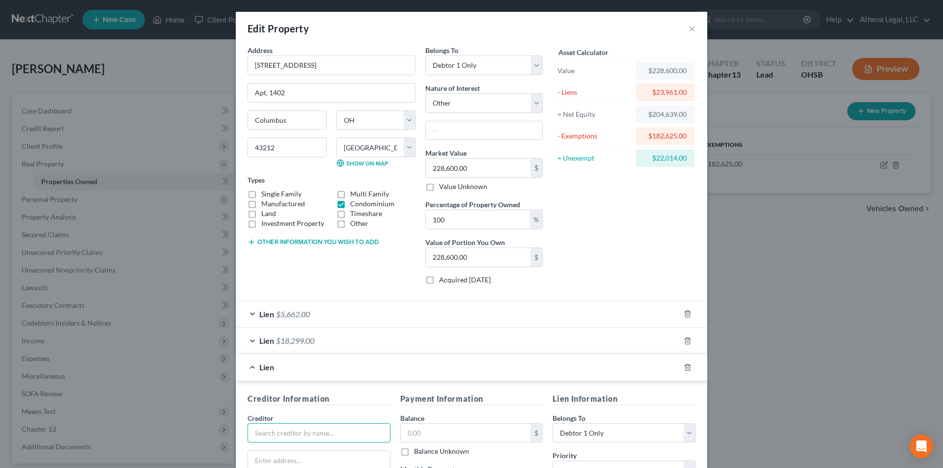
click at [333, 433] on input "text" at bounding box center [318, 433] width 143 height 20
click at [319, 434] on input "Summit Chase" at bounding box center [318, 433] width 143 height 20
type input "Summit Chase Condominium Unit Owners' Association"
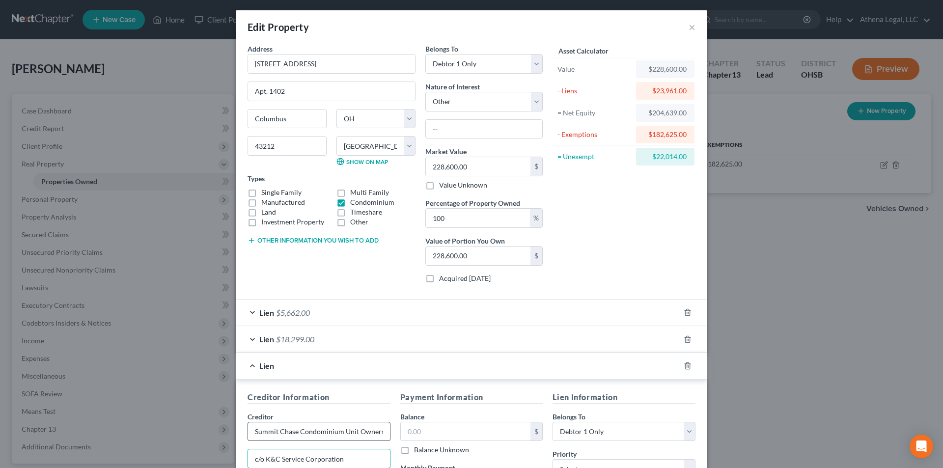
type input "c/o K&C Service Corporation"
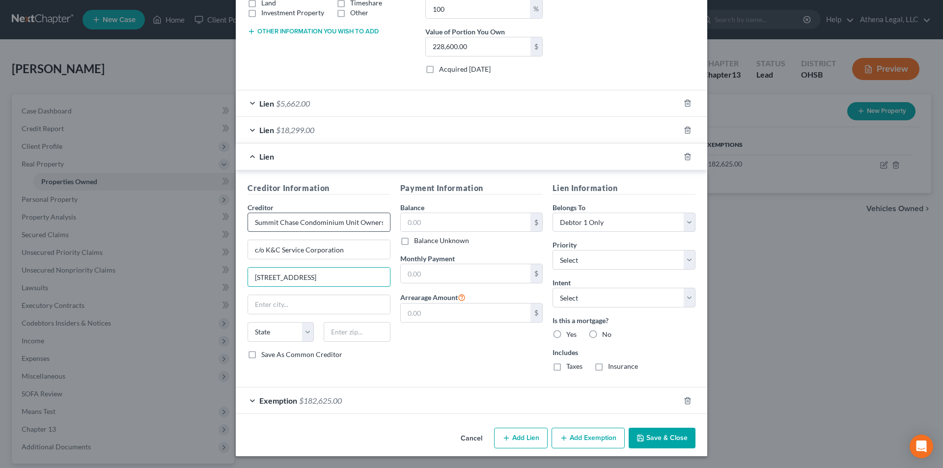
type input "[STREET_ADDRESS]"
type input "Columbus"
select select "36"
type input "43232"
click at [675, 444] on button "Save & Close" at bounding box center [661, 438] width 67 height 21
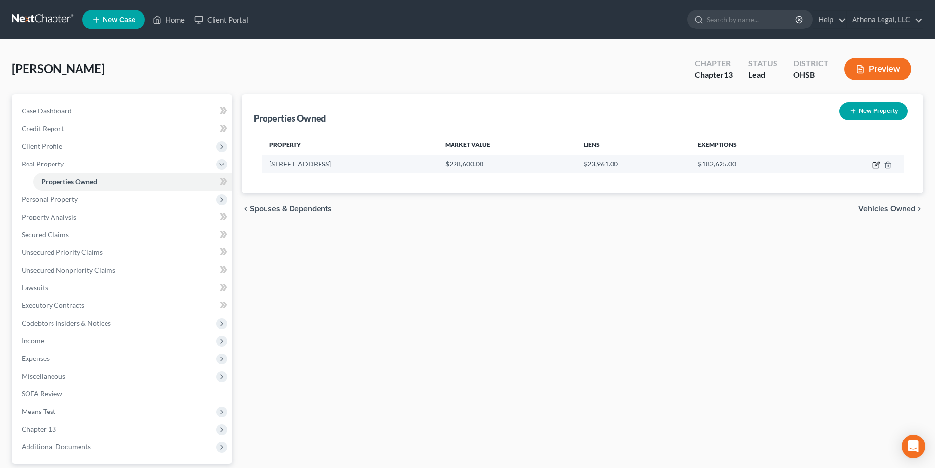
click at [872, 166] on icon "button" at bounding box center [876, 165] width 8 height 8
select select "36"
select select "24"
select select "0"
select select "7"
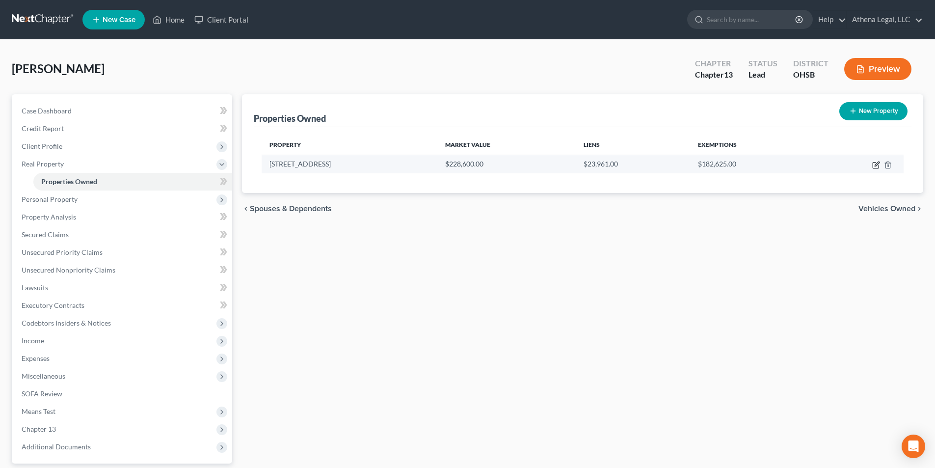
select select "36"
select select "0"
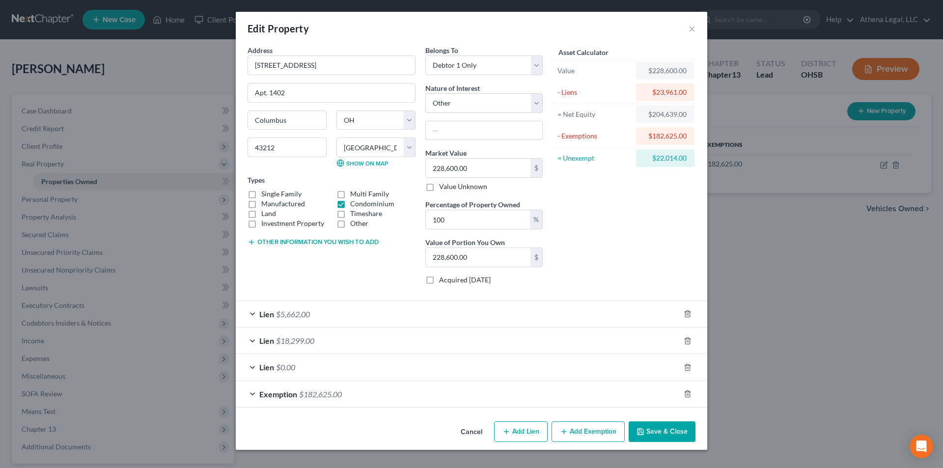
click at [303, 361] on div "Lien $0.00" at bounding box center [458, 367] width 444 height 26
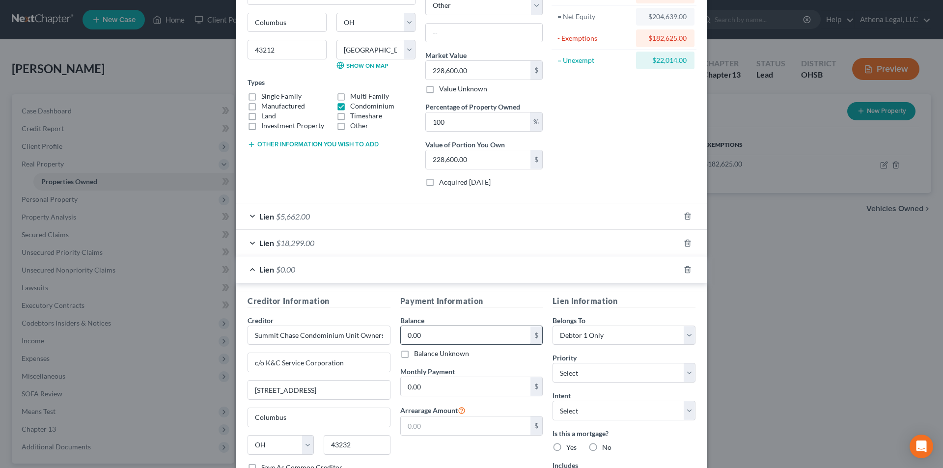
scroll to position [98, 0]
click at [465, 342] on input "0.00" at bounding box center [466, 335] width 130 height 19
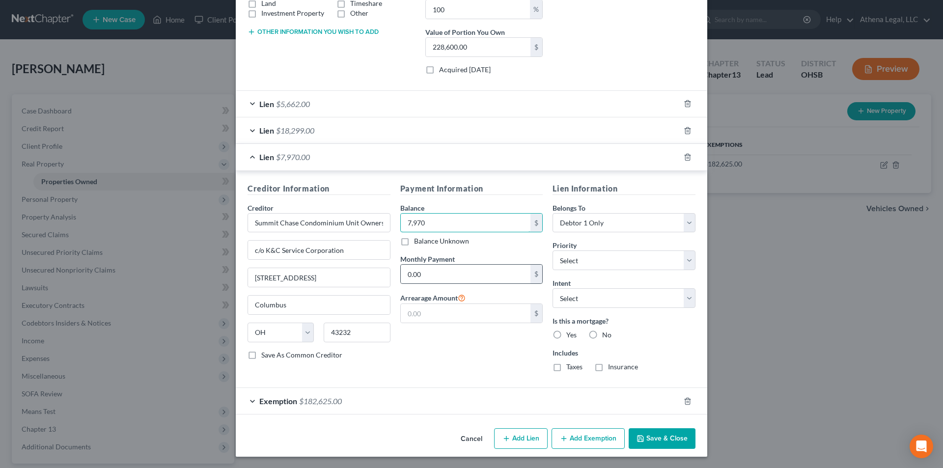
scroll to position [211, 0]
type input "7,970"
click at [655, 434] on button "Save & Close" at bounding box center [661, 438] width 67 height 21
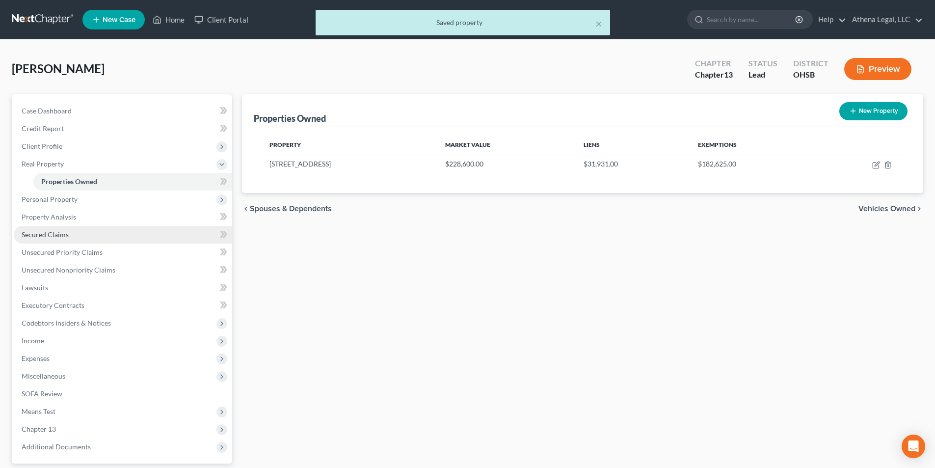
click at [60, 239] on link "Secured Claims" at bounding box center [123, 235] width 218 height 18
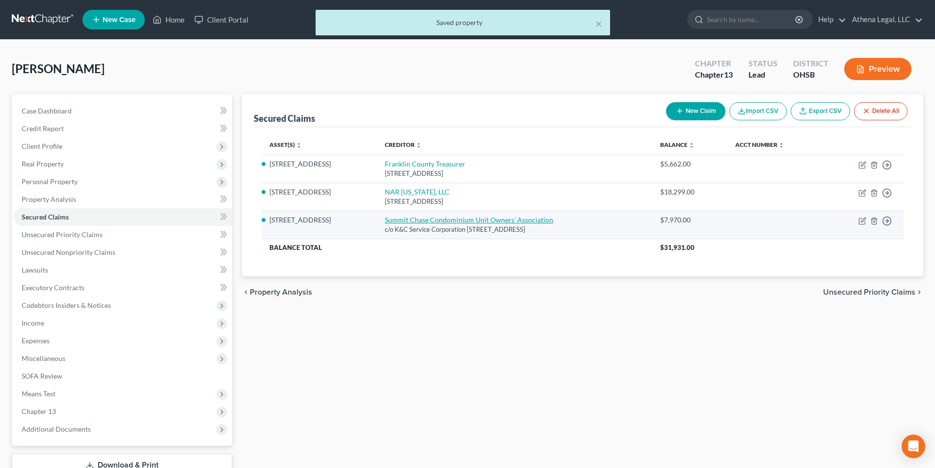
click at [385, 217] on link "Summit Chase Condominium Unit Owners' Association" at bounding box center [469, 220] width 168 height 8
select select "36"
select select "2"
select select "0"
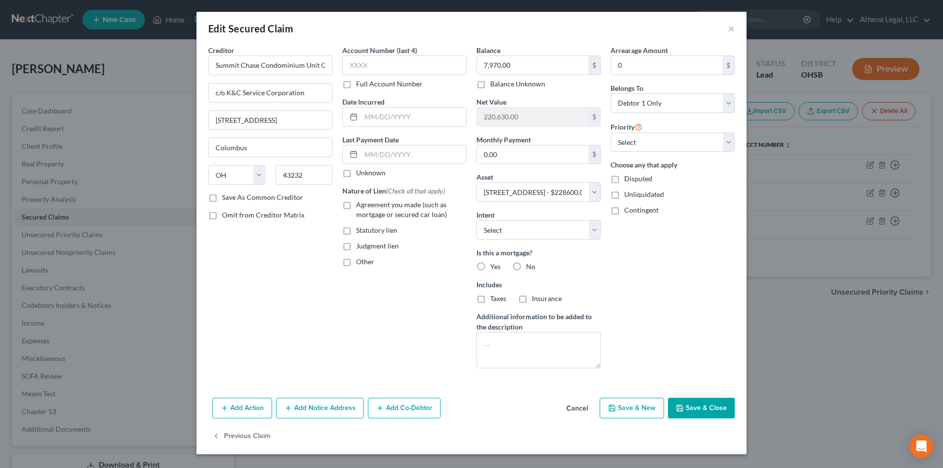
click at [312, 406] on button "Add Notice Address" at bounding box center [320, 408] width 88 height 21
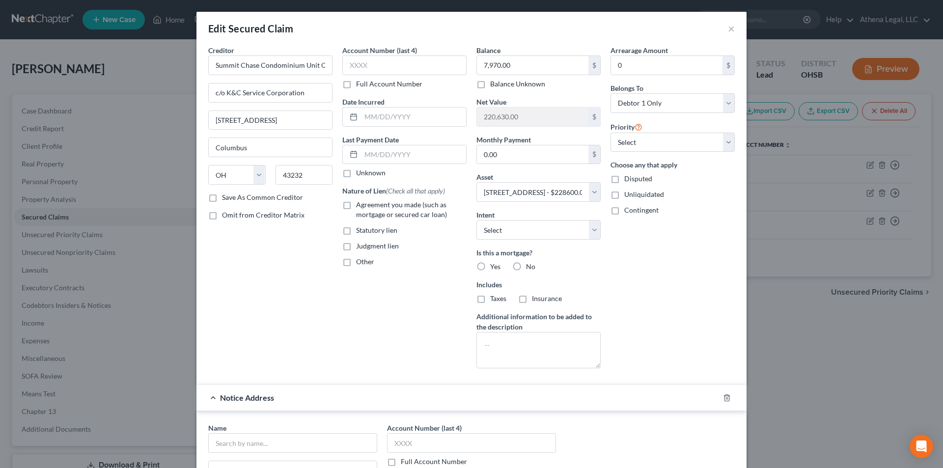
scroll to position [98, 0]
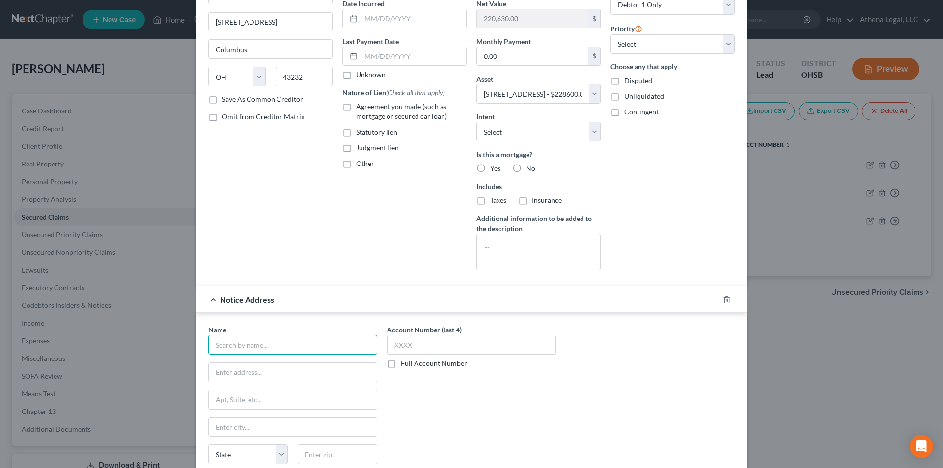
click at [276, 348] on input "text" at bounding box center [292, 345] width 169 height 20
type input "Kaman & [PERSON_NAME], LLC"
type input "[STREET_ADDRESS]"
type input "Suite 370"
type input "Columbus"
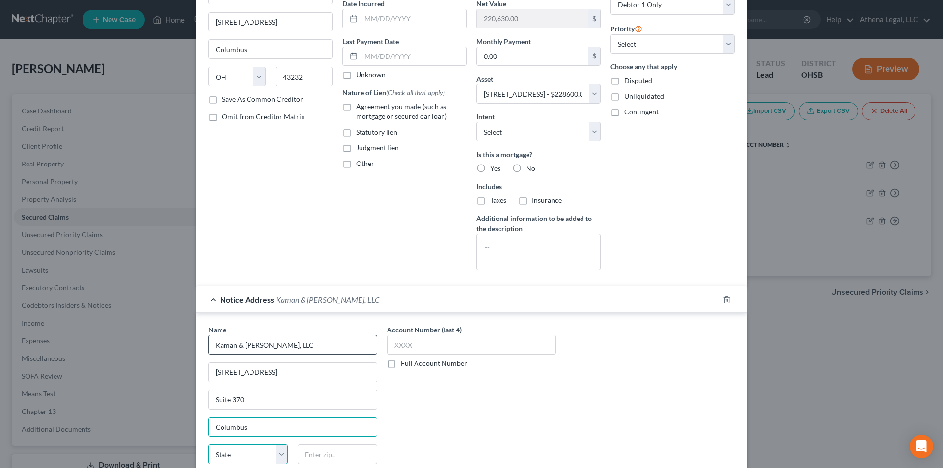
select select "36"
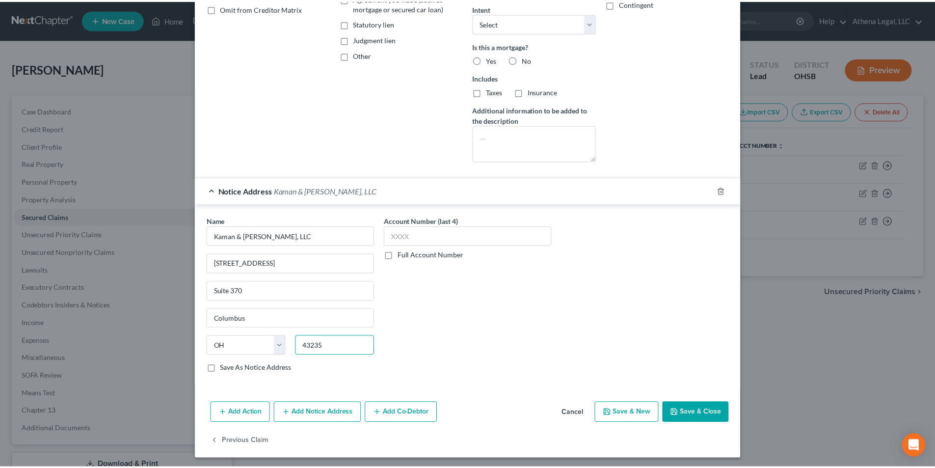
scroll to position [210, 0]
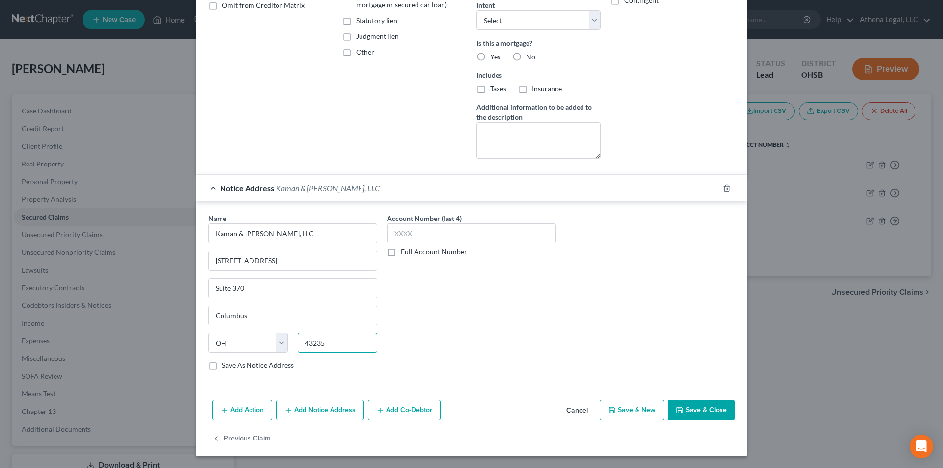
type input "43235"
click at [692, 408] on button "Save & Close" at bounding box center [701, 410] width 67 height 21
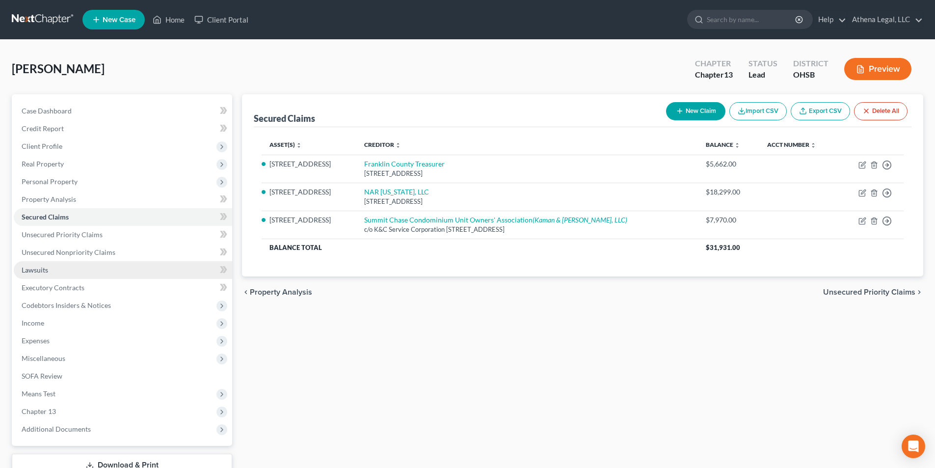
click at [42, 272] on span "Lawsuits" at bounding box center [35, 270] width 27 height 8
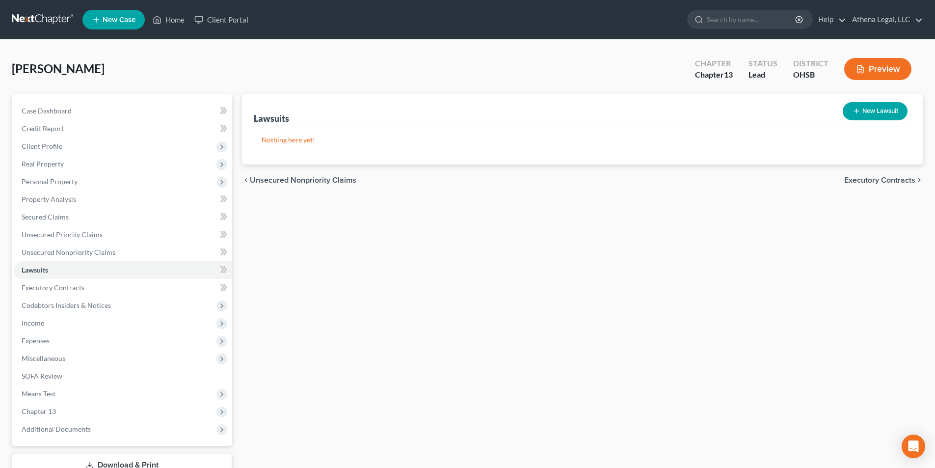
click at [885, 113] on button "New Lawsuit" at bounding box center [875, 111] width 65 height 18
select select "0"
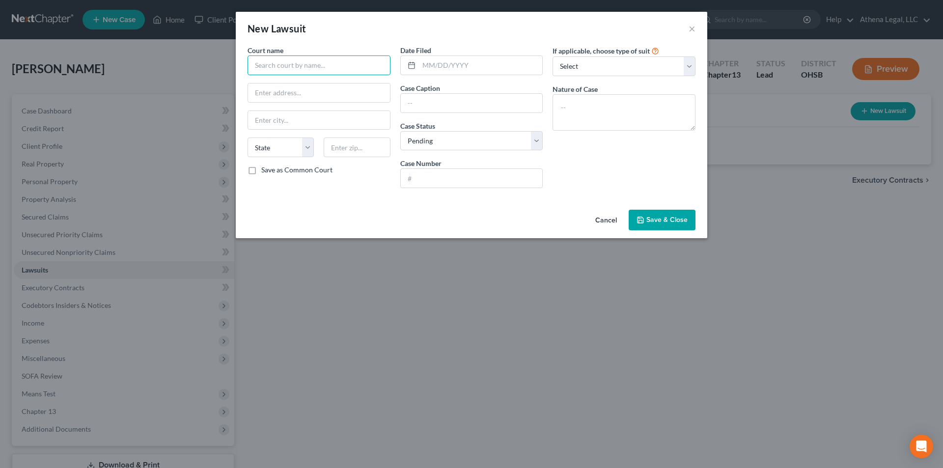
click at [271, 71] on input "text" at bounding box center [318, 65] width 143 height 20
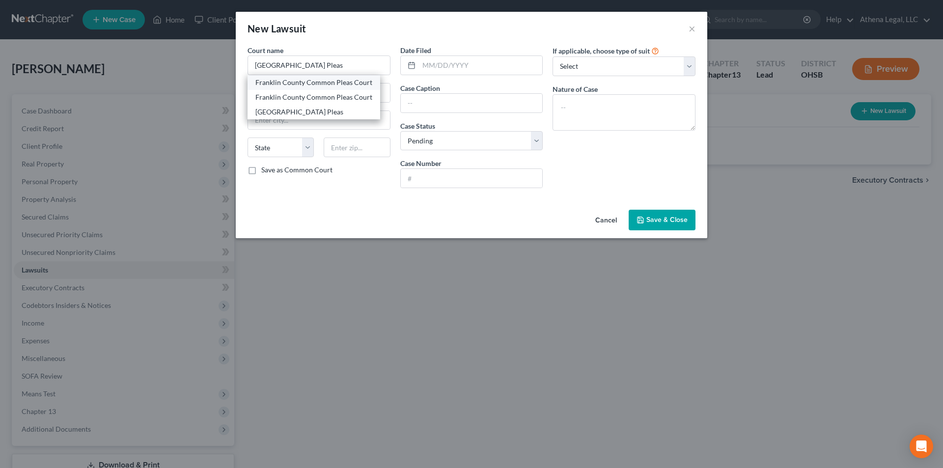
click at [331, 76] on div "Franklin County Common Pleas Court" at bounding box center [313, 82] width 133 height 15
type input "Franklin County Common Pleas Court"
type input "[STREET_ADDRESS]"
type input "Columbus"
select select "36"
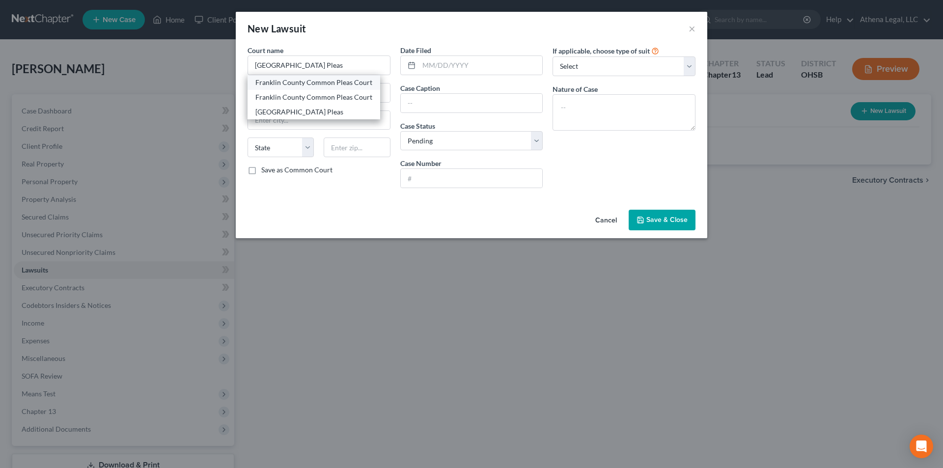
type input "43215"
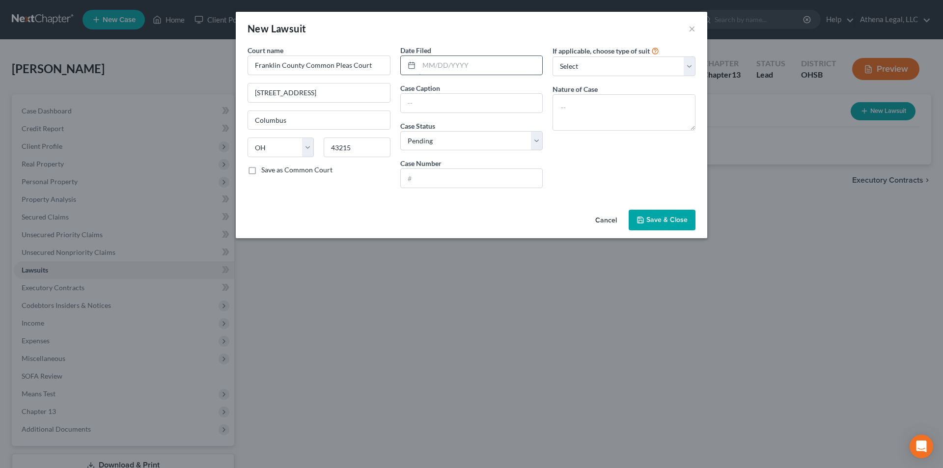
click at [432, 61] on input "text" at bounding box center [481, 65] width 124 height 19
type input "0"
type input "[DATE]"
type input "NAR [US_STATE] LLC vs. [PERSON_NAME] et al"
click at [445, 141] on select "Select Pending On Appeal Concluded" at bounding box center [471, 141] width 143 height 20
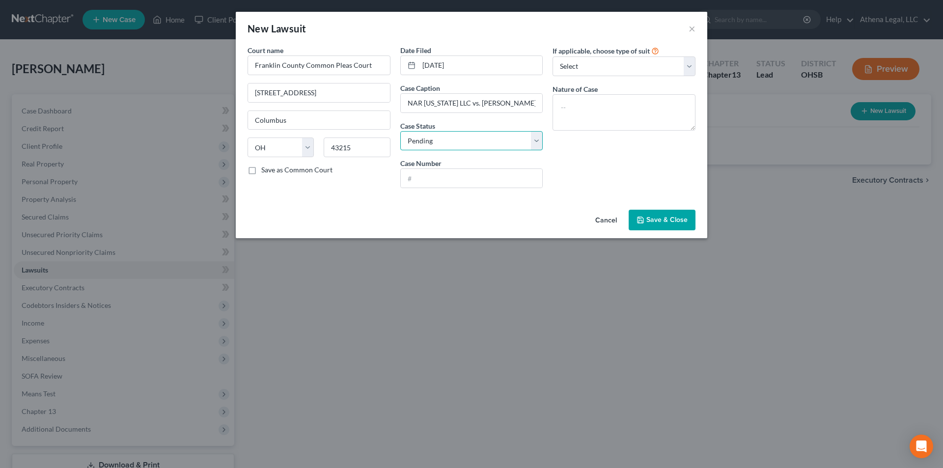
select select "2"
click at [400, 131] on select "Select Pending On Appeal Concluded" at bounding box center [471, 141] width 143 height 20
click at [443, 180] on input "text" at bounding box center [472, 178] width 142 height 19
type input "24 CV 001954"
click at [595, 121] on textarea at bounding box center [623, 112] width 143 height 36
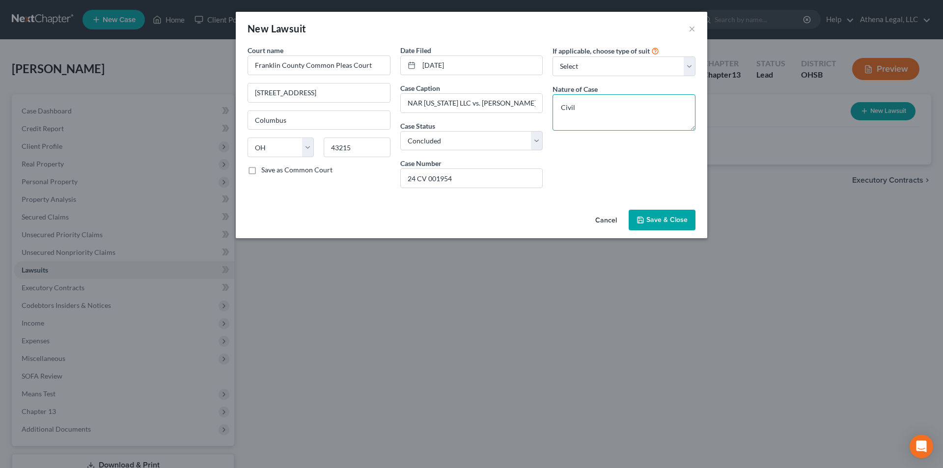
type textarea "Civil"
click at [674, 224] on button "Save & Close" at bounding box center [661, 220] width 67 height 21
